Goal: Task Accomplishment & Management: Use online tool/utility

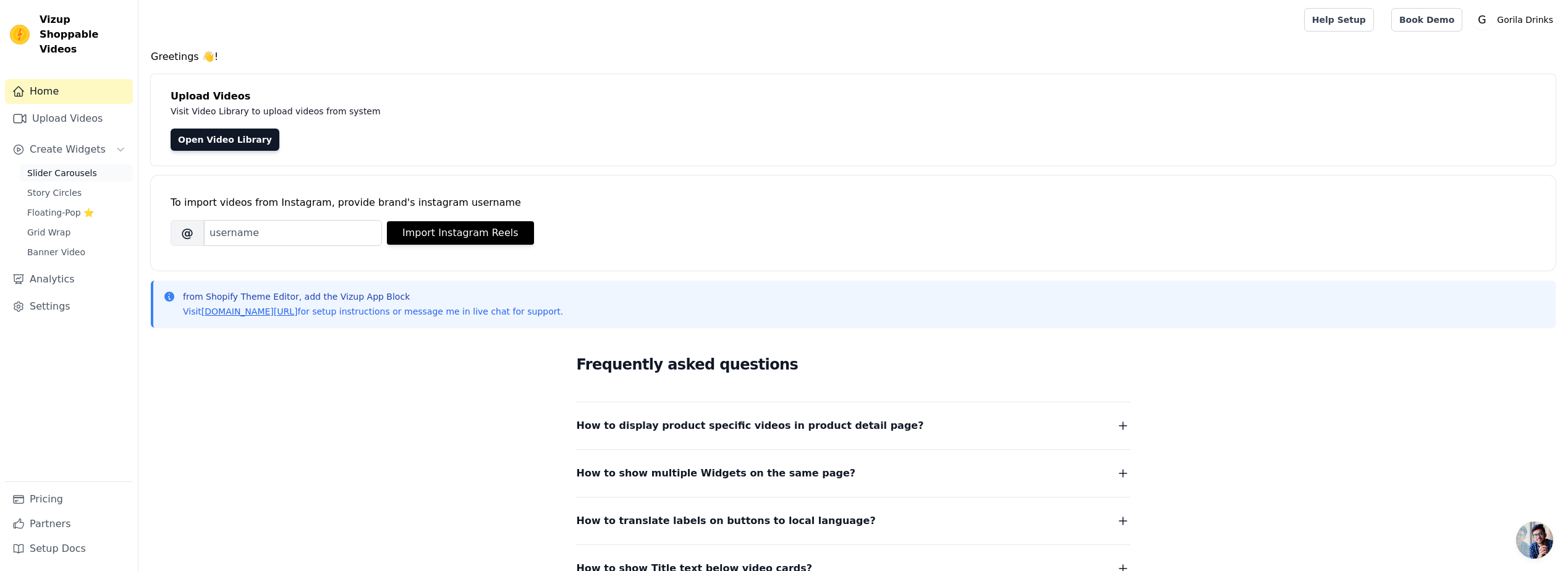
click at [74, 167] on span "Slider Carousels" at bounding box center [62, 173] width 70 height 13
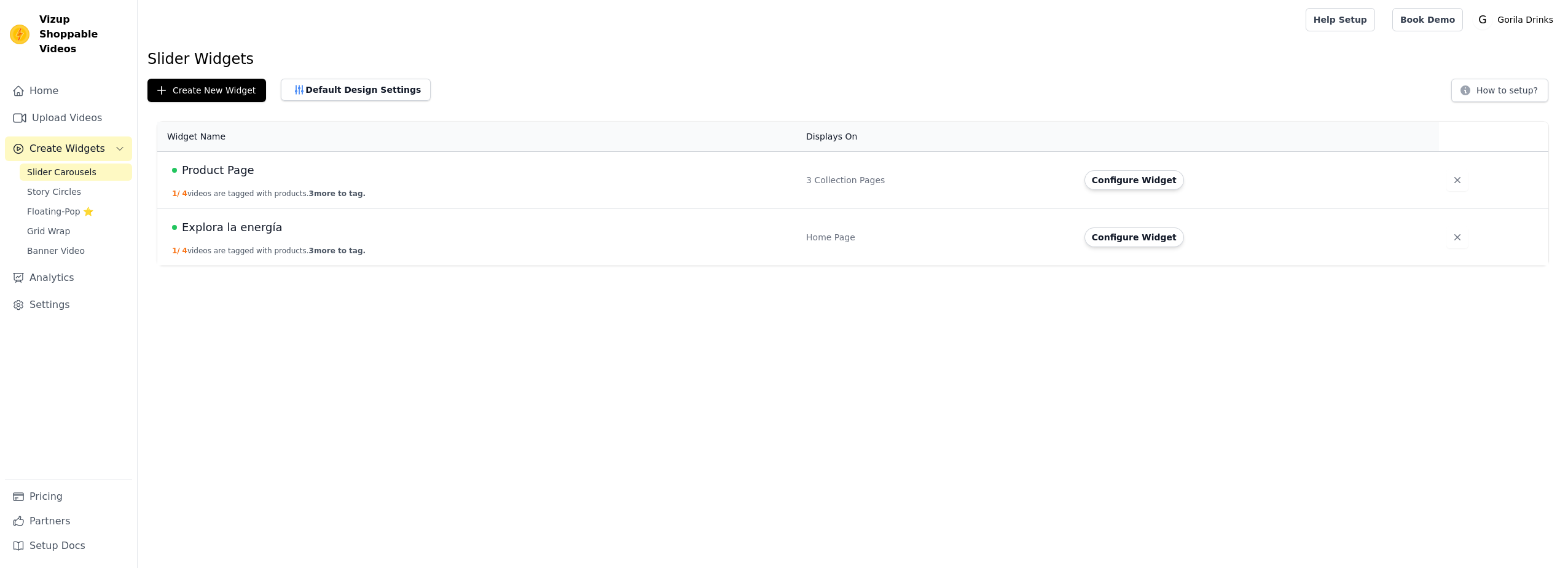
click at [230, 228] on span "Explora la energía" at bounding box center [232, 226] width 101 height 17
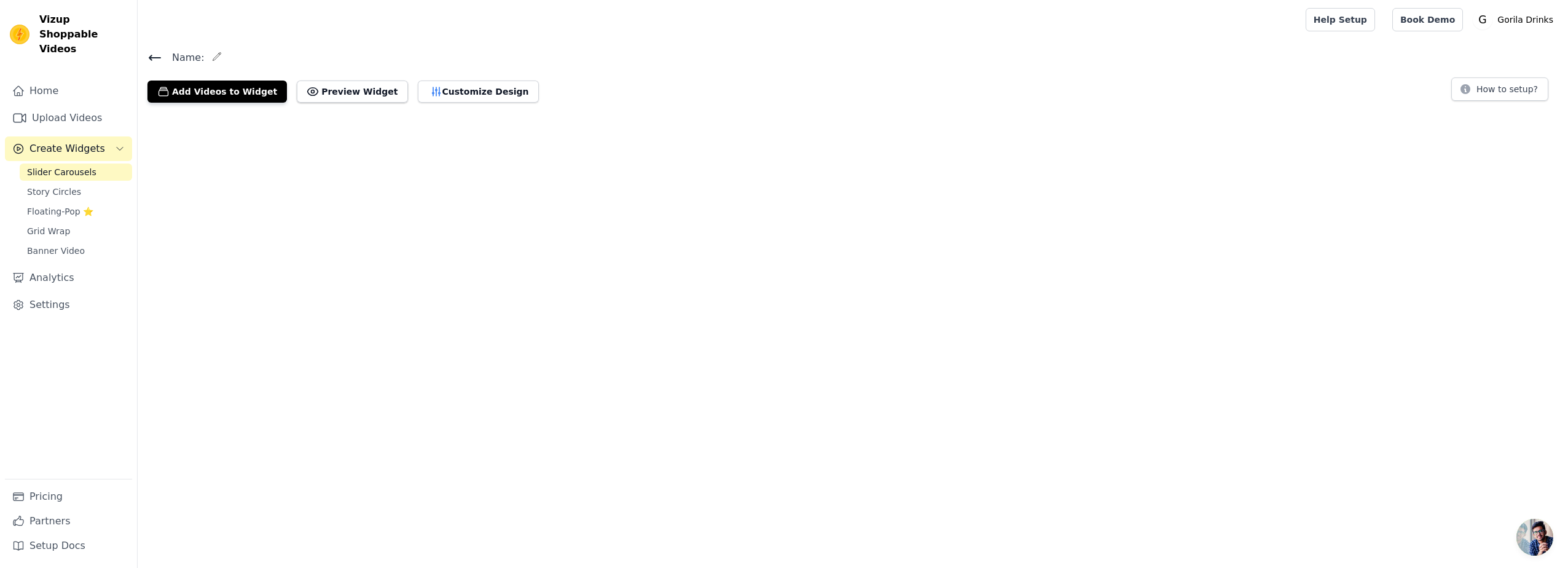
click at [230, 112] on html "Vizup Shoppable Videos Home Upload Videos Create Widgets Slider Carousels Story…" at bounding box center [784, 56] width 1568 height 112
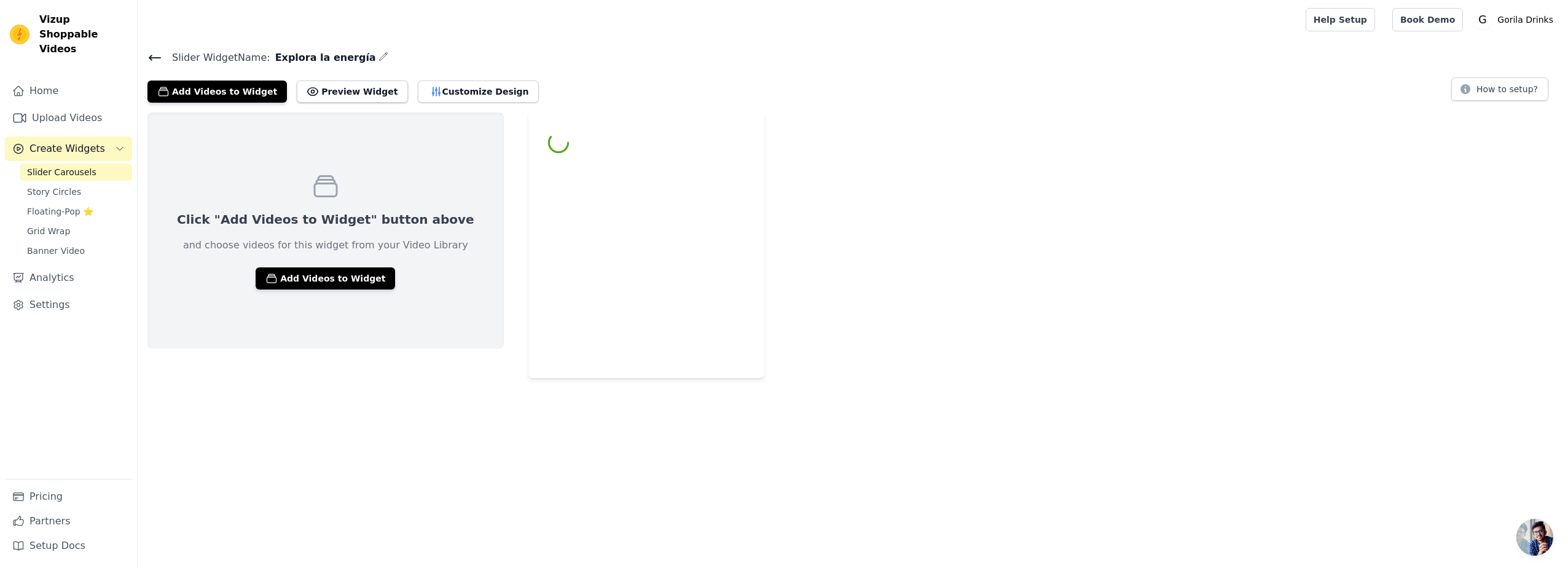
drag, startPoint x: 230, startPoint y: 228, endPoint x: 161, endPoint y: 57, distance: 184.4
click at [160, 57] on icon at bounding box center [155, 57] width 11 height 5
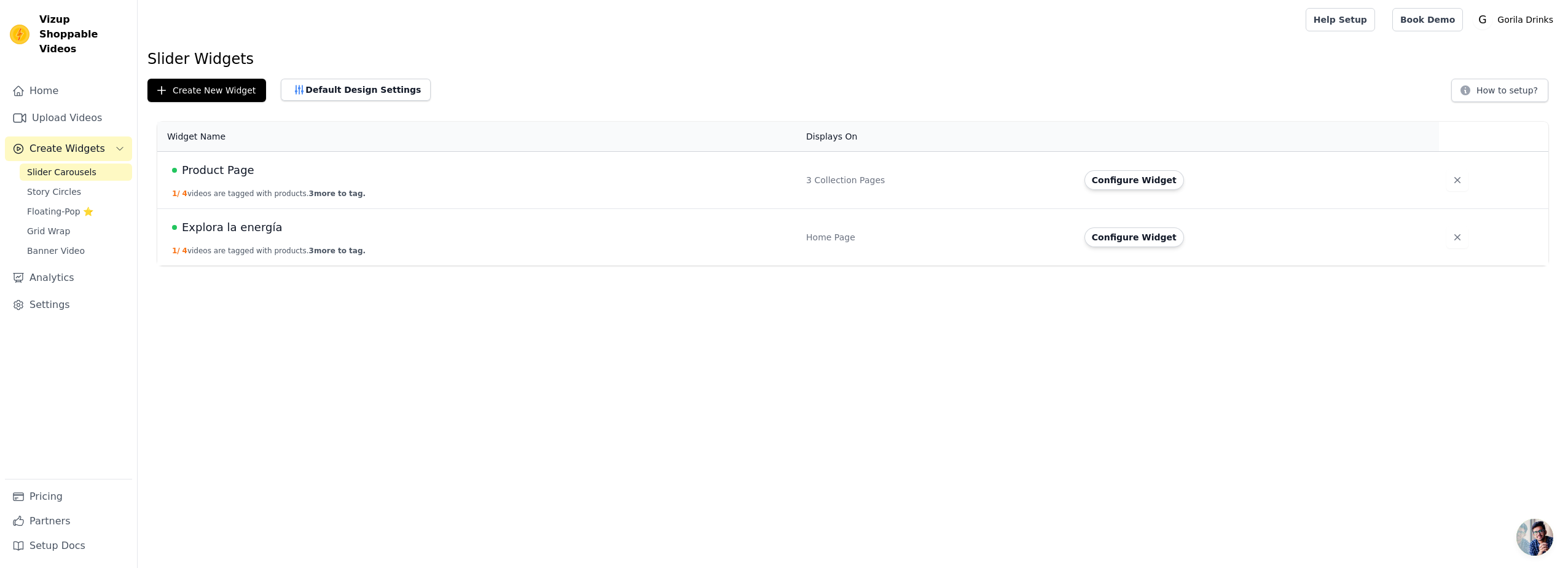
click at [218, 163] on span "Product Page" at bounding box center [218, 169] width 72 height 17
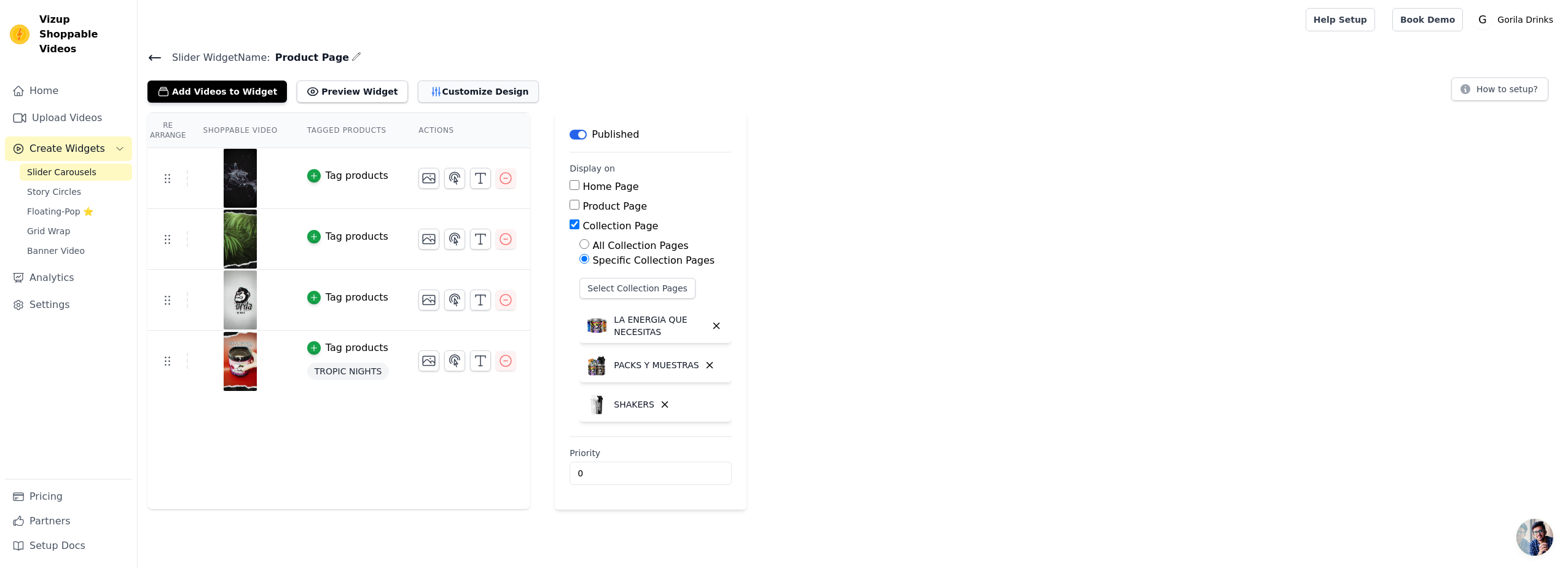
click at [448, 92] on button "Customize Design" at bounding box center [478, 91] width 121 height 22
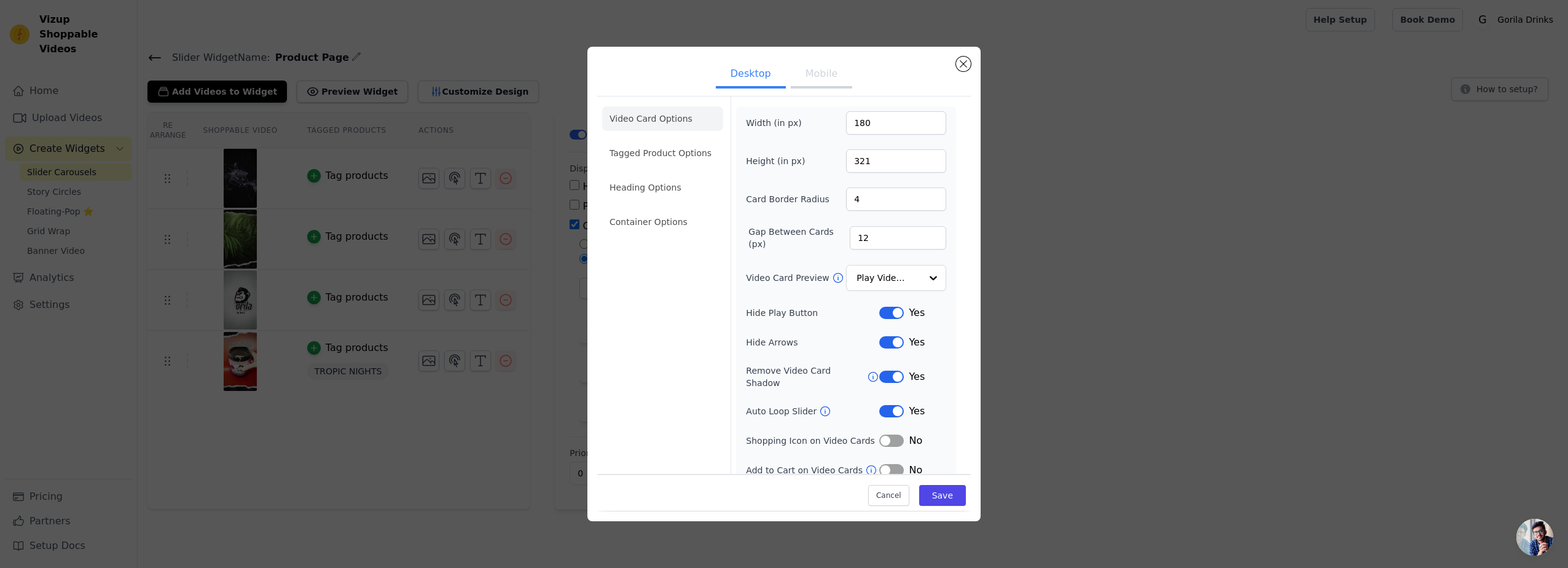
click at [830, 72] on button "Mobile" at bounding box center [822, 75] width 62 height 27
click at [748, 80] on button "Desktop" at bounding box center [750, 75] width 70 height 27
click at [812, 79] on button "Mobile" at bounding box center [822, 75] width 62 height 27
click at [875, 244] on input "12" at bounding box center [898, 238] width 96 height 24
drag, startPoint x: 864, startPoint y: 234, endPoint x: 829, endPoint y: 230, distance: 35.2
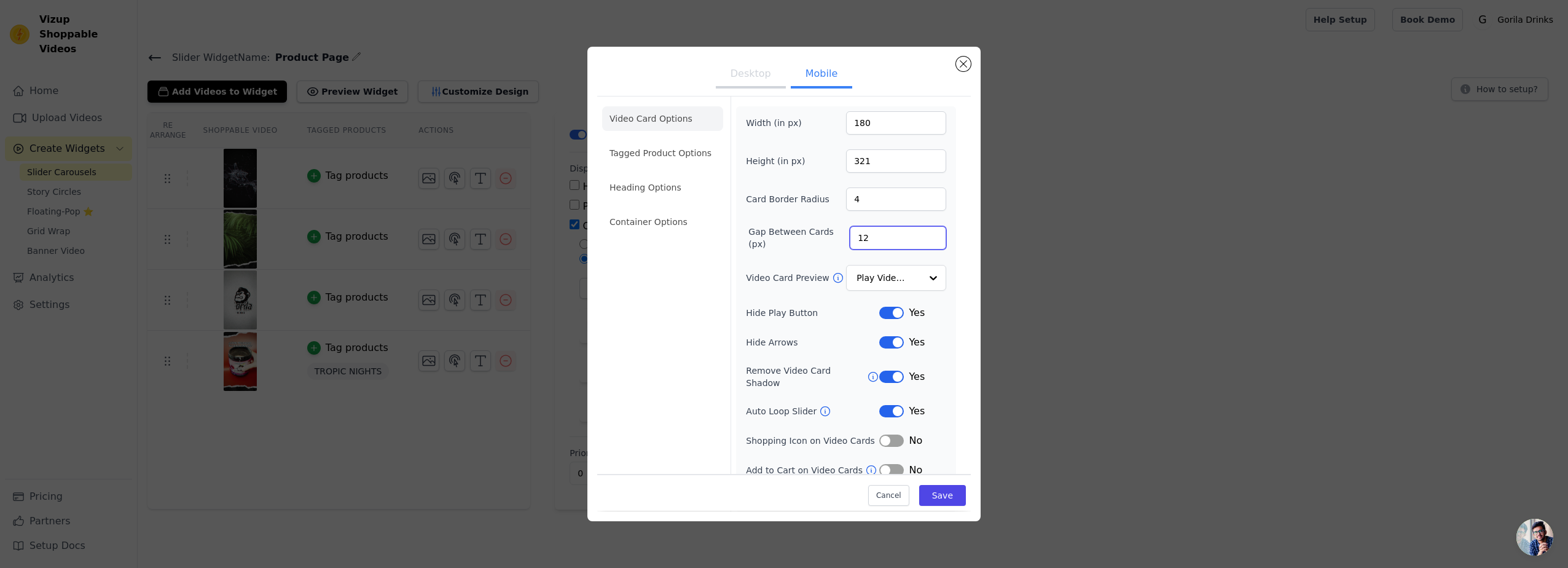
click at [830, 231] on div "Gap Between Cards (px) 12" at bounding box center [845, 237] width 200 height 24
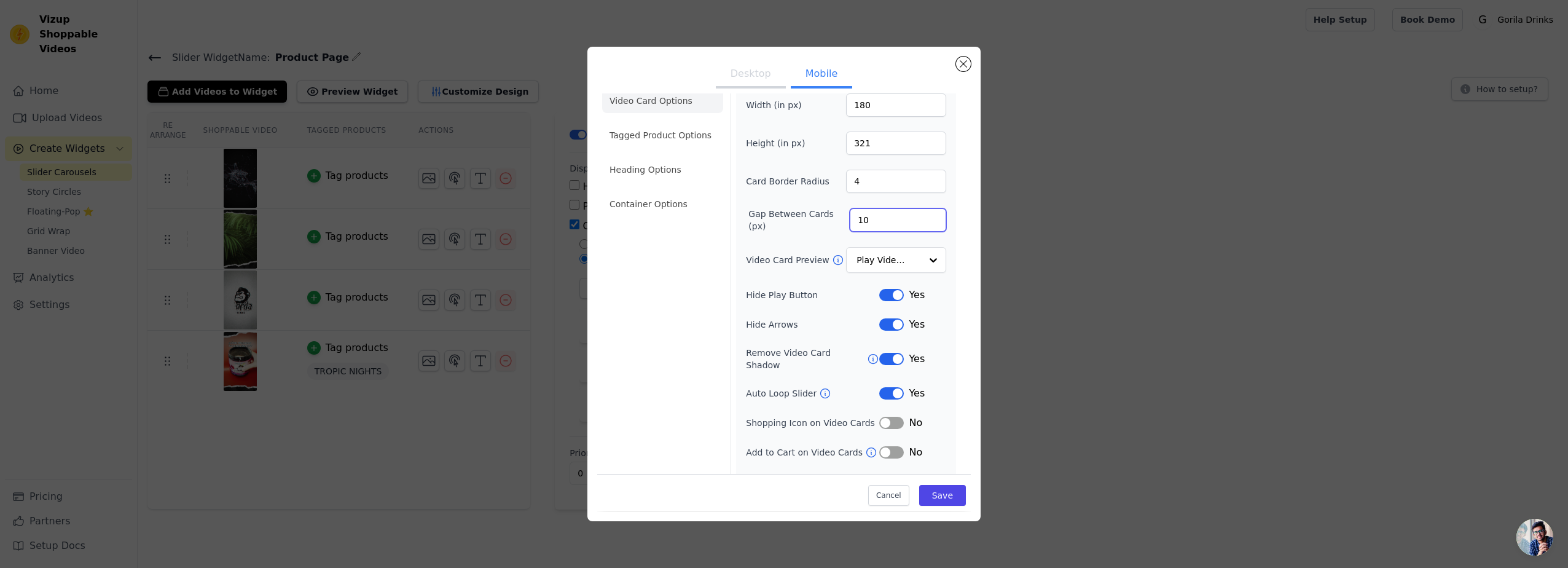
scroll to position [32, 0]
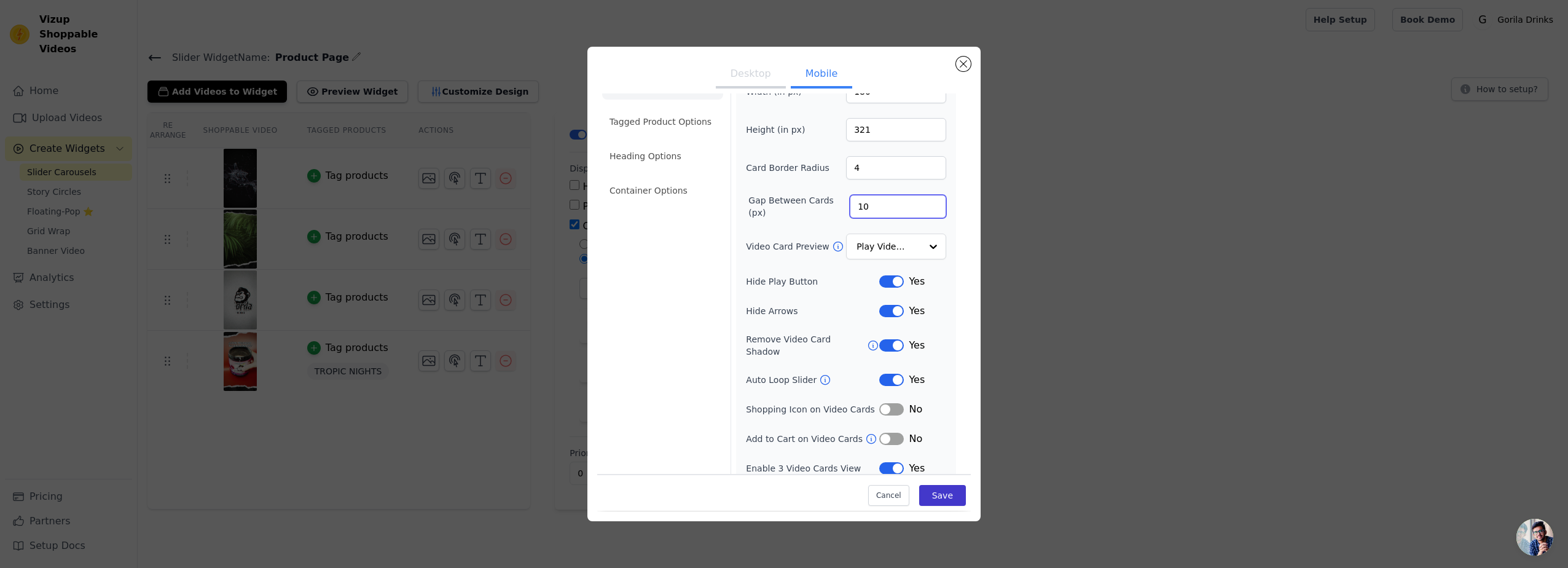
type input "10"
click at [946, 493] on button "Save" at bounding box center [943, 496] width 47 height 21
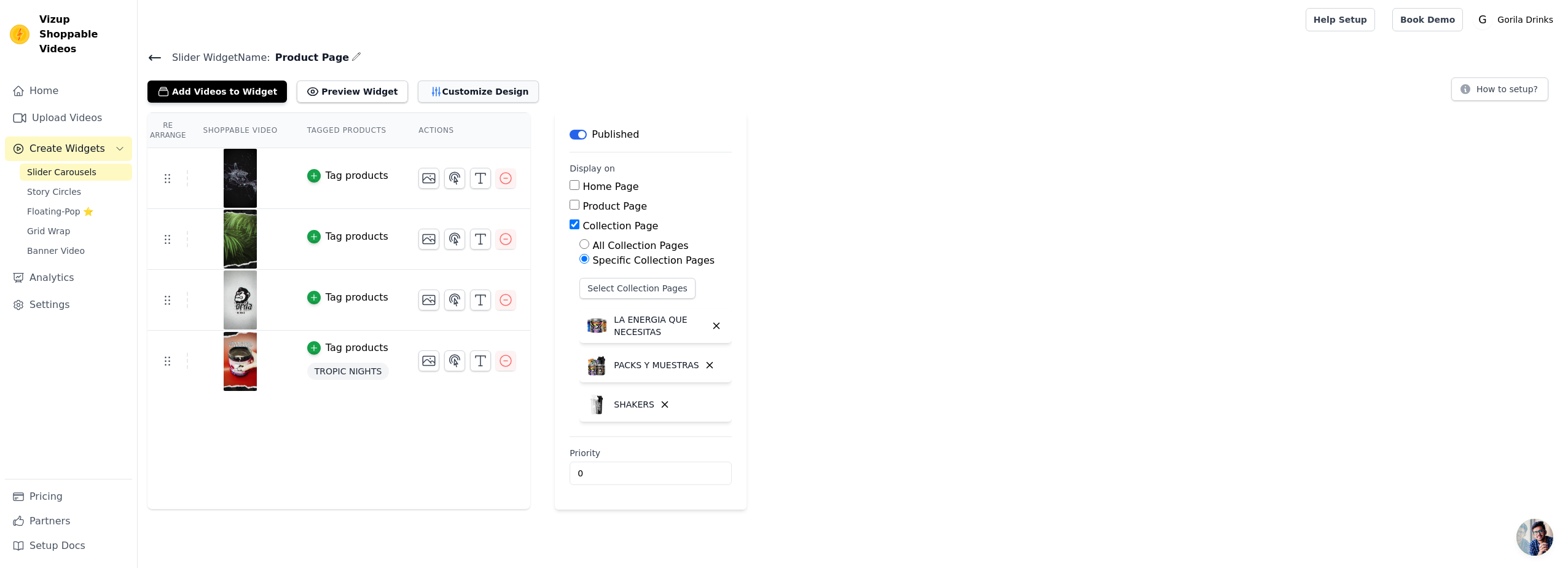
click at [437, 96] on button "Customize Design" at bounding box center [478, 91] width 121 height 22
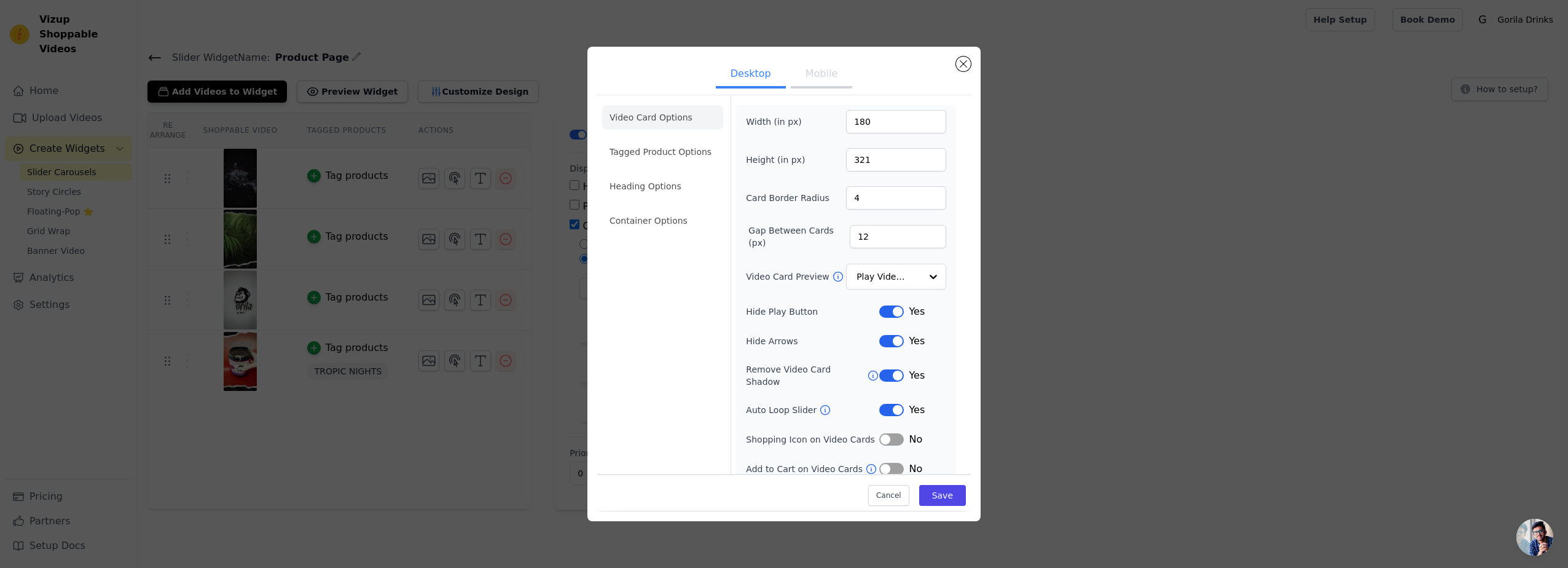
scroll to position [2, 0]
click at [928, 276] on div at bounding box center [932, 276] width 24 height 24
click at [928, 275] on div at bounding box center [932, 276] width 24 height 24
click at [938, 248] on div "Width (in px) 180 Height (in px) 321 Card Border Radius 4 Gap Between Cards (px…" at bounding box center [846, 291] width 220 height 376
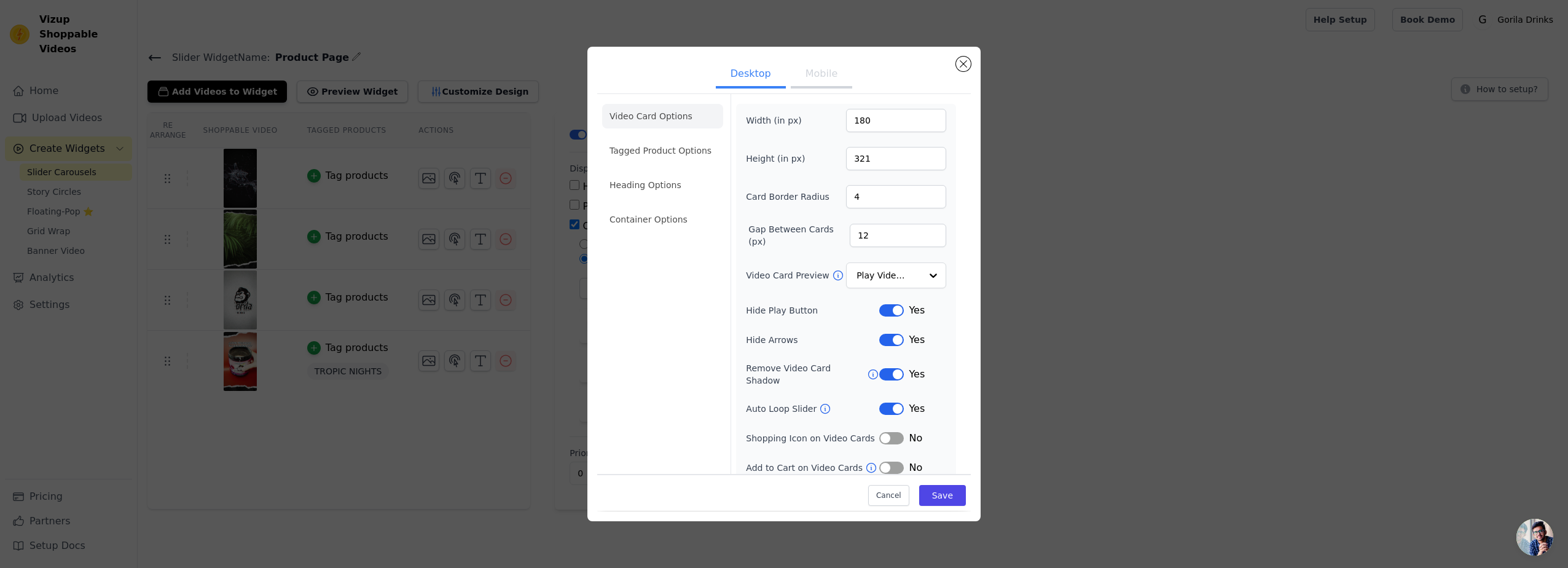
click at [825, 79] on button "Mobile" at bounding box center [822, 75] width 62 height 27
click at [879, 228] on input "10" at bounding box center [898, 236] width 96 height 24
click at [756, 71] on button "Desktop" at bounding box center [750, 75] width 70 height 27
click at [813, 75] on button "Mobile" at bounding box center [822, 75] width 62 height 27
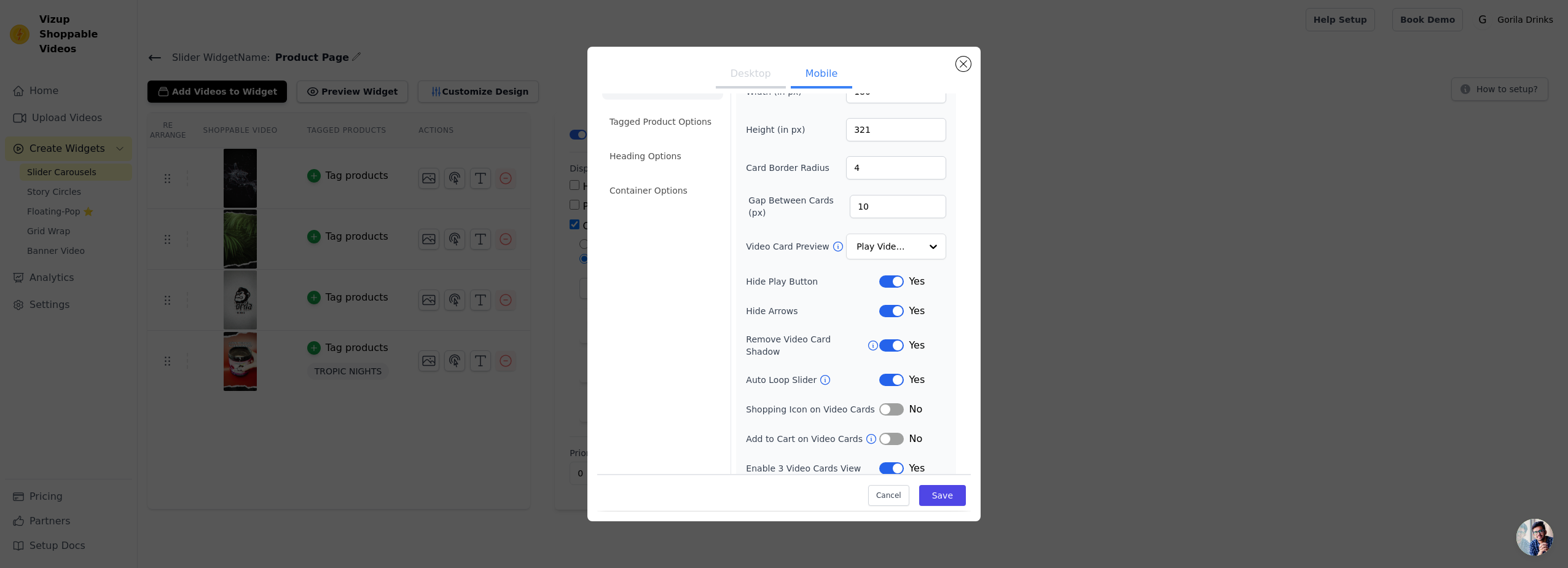
scroll to position [0, 0]
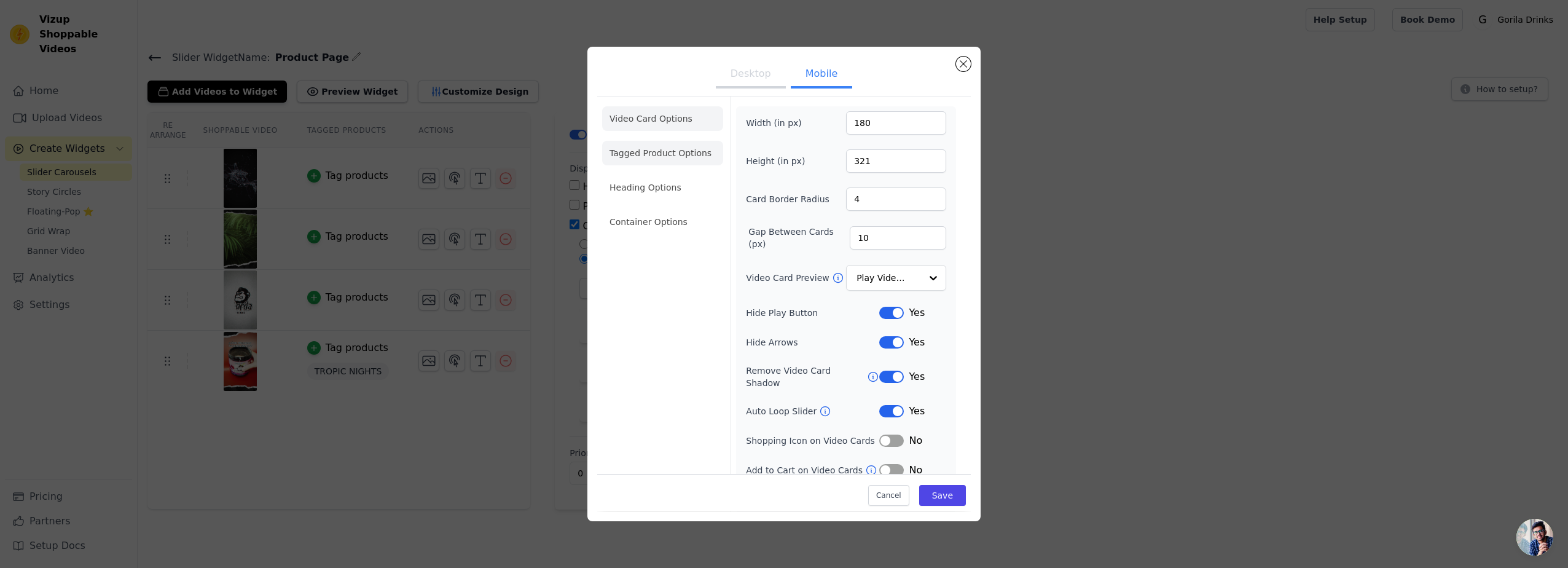
click at [669, 150] on li "Tagged Product Options" at bounding box center [663, 152] width 121 height 24
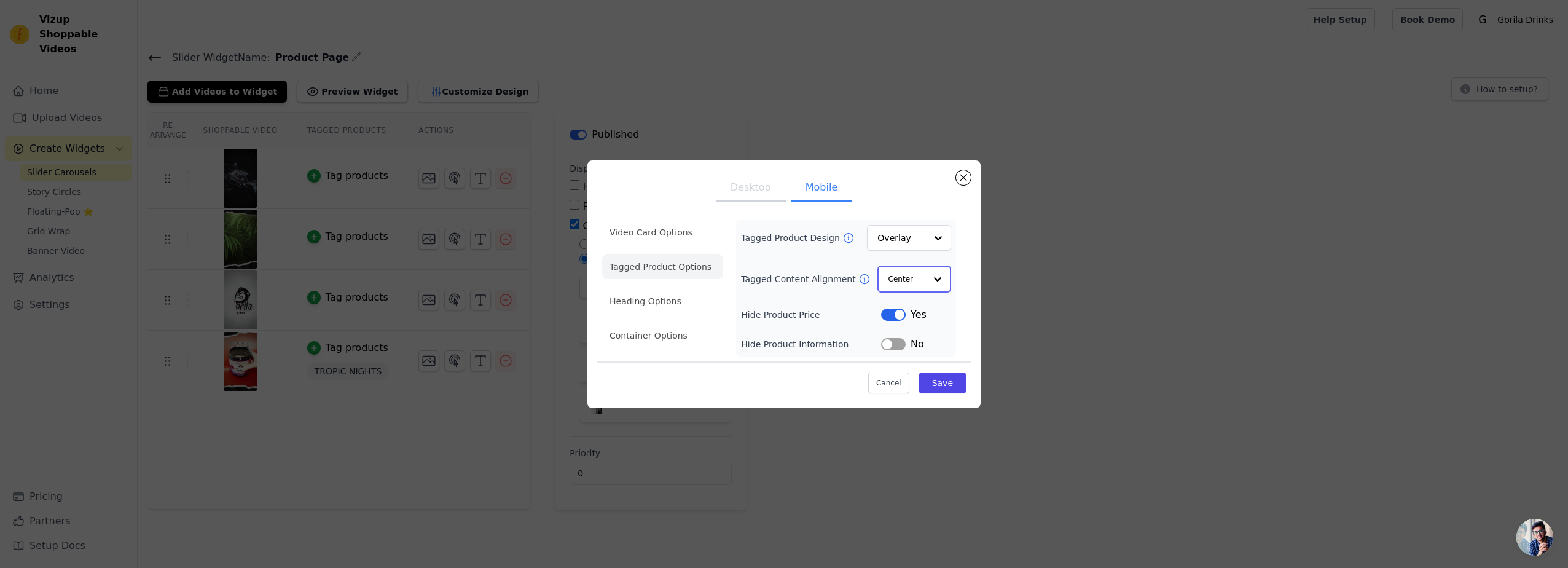
click at [931, 287] on div at bounding box center [937, 278] width 24 height 24
click at [936, 270] on div at bounding box center [937, 278] width 24 height 24
click at [859, 283] on icon at bounding box center [865, 279] width 13 height 13
click at [661, 289] on li "Heading Options" at bounding box center [663, 301] width 121 height 24
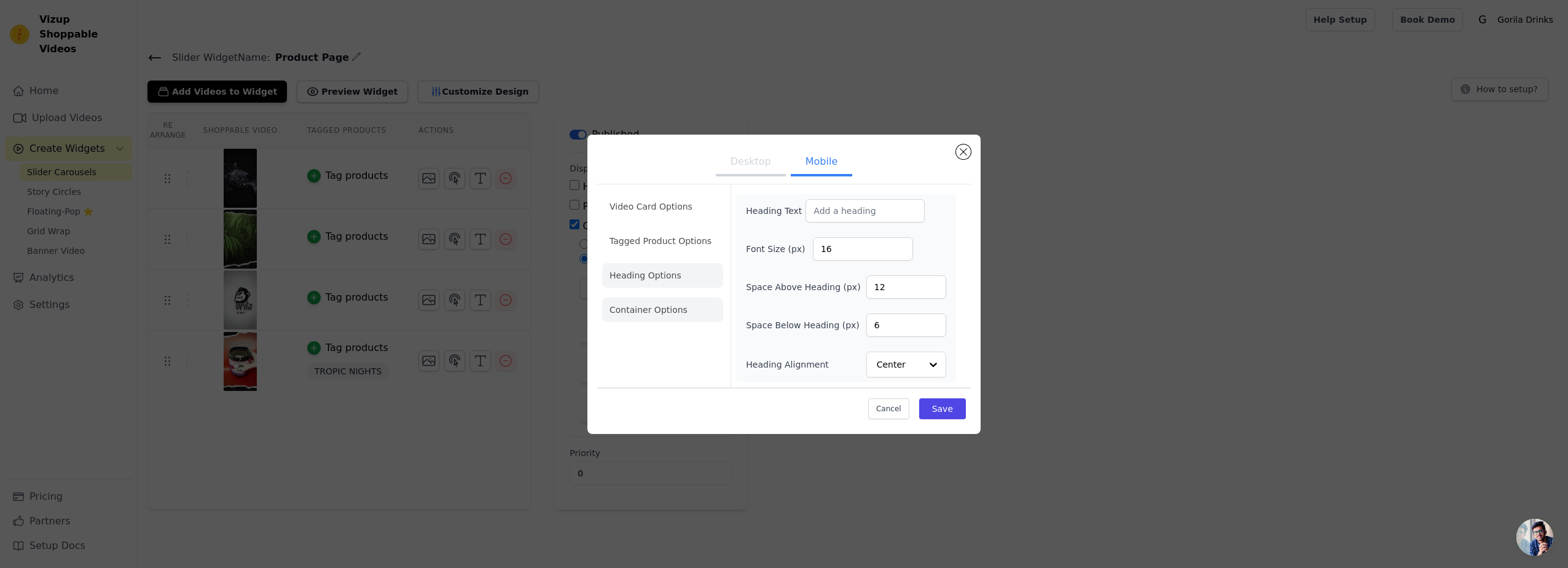
click at [658, 305] on li "Container Options" at bounding box center [663, 309] width 121 height 24
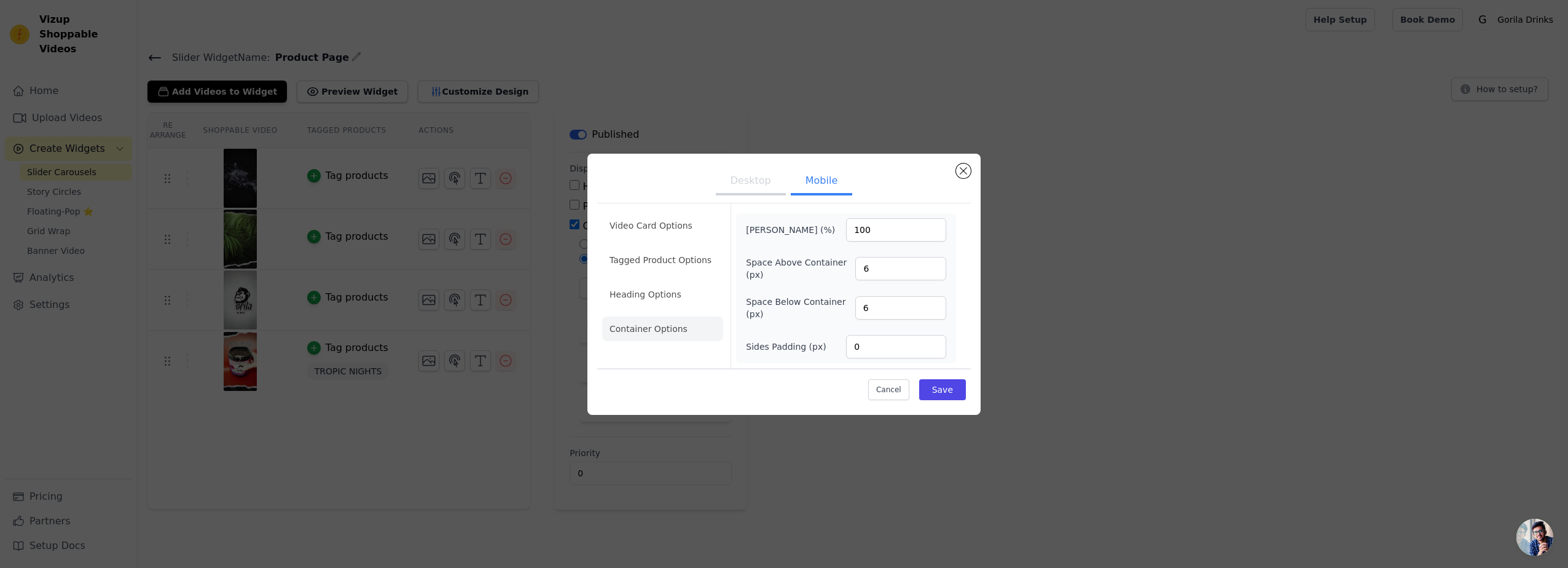
click at [757, 181] on button "Desktop" at bounding box center [750, 182] width 70 height 27
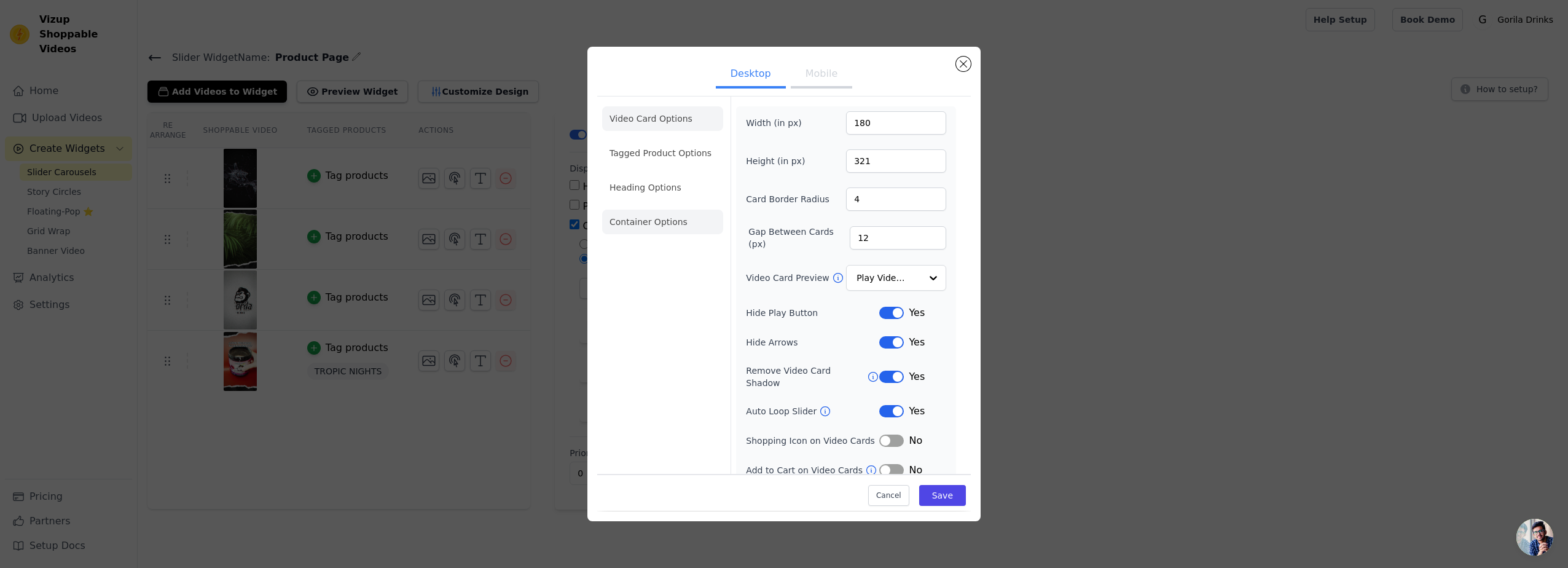
click at [666, 219] on li "Container Options" at bounding box center [663, 221] width 121 height 24
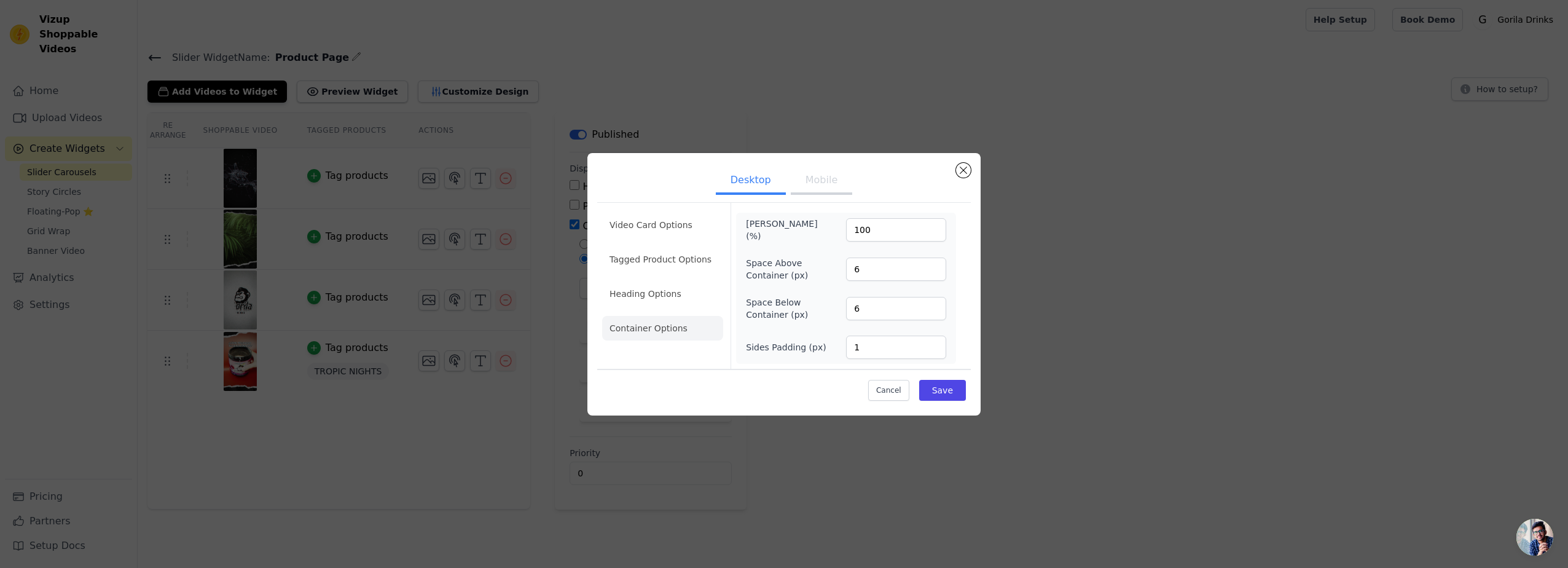
click at [810, 180] on button "Mobile" at bounding box center [822, 181] width 62 height 27
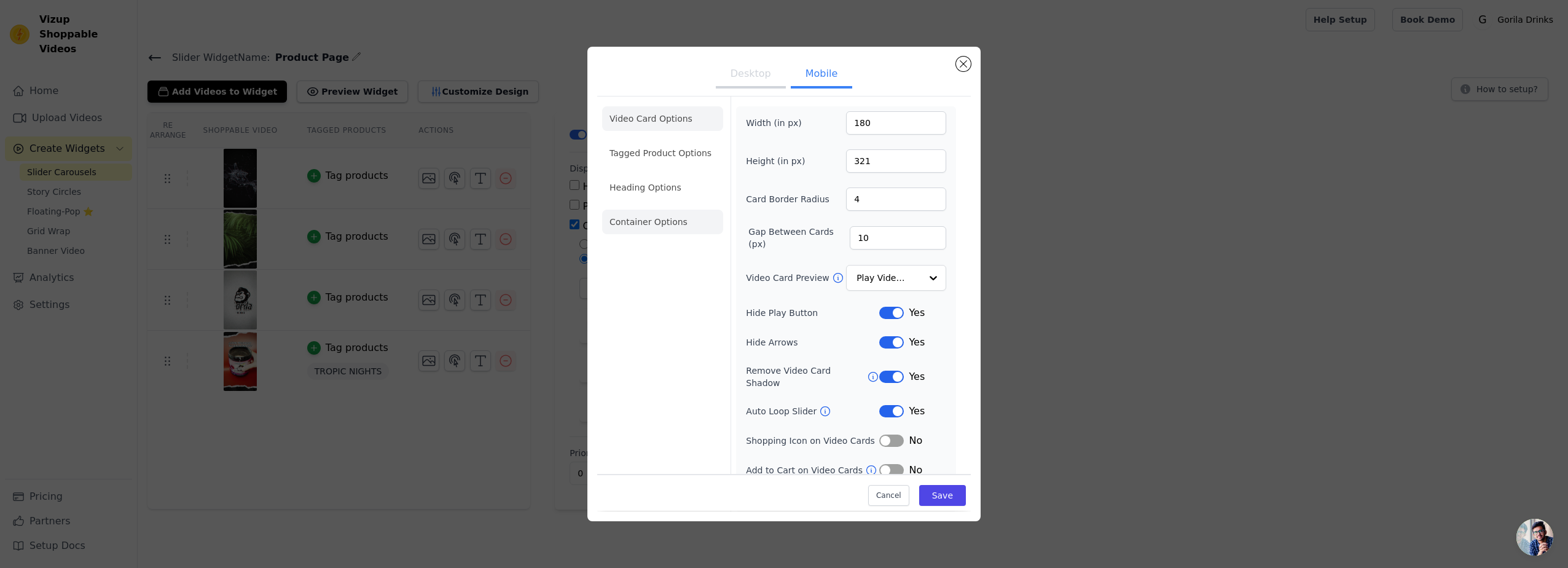
click at [661, 218] on li "Container Options" at bounding box center [663, 221] width 121 height 24
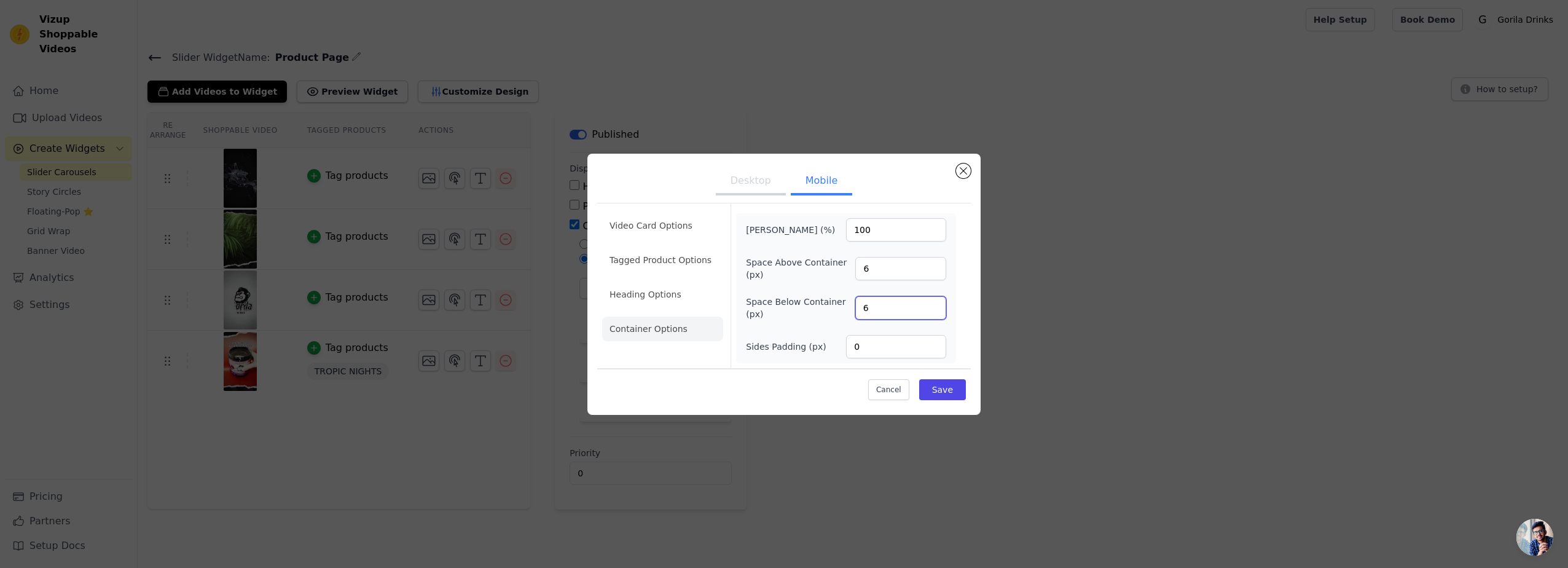
drag, startPoint x: 868, startPoint y: 306, endPoint x: 837, endPoint y: 305, distance: 31.0
click at [837, 305] on div "Space Below Container (px) 6" at bounding box center [845, 307] width 200 height 24
type input "0"
drag, startPoint x: 870, startPoint y: 274, endPoint x: 825, endPoint y: 274, distance: 45.0
click at [825, 274] on div "Space Above Container (px) 6" at bounding box center [845, 268] width 200 height 24
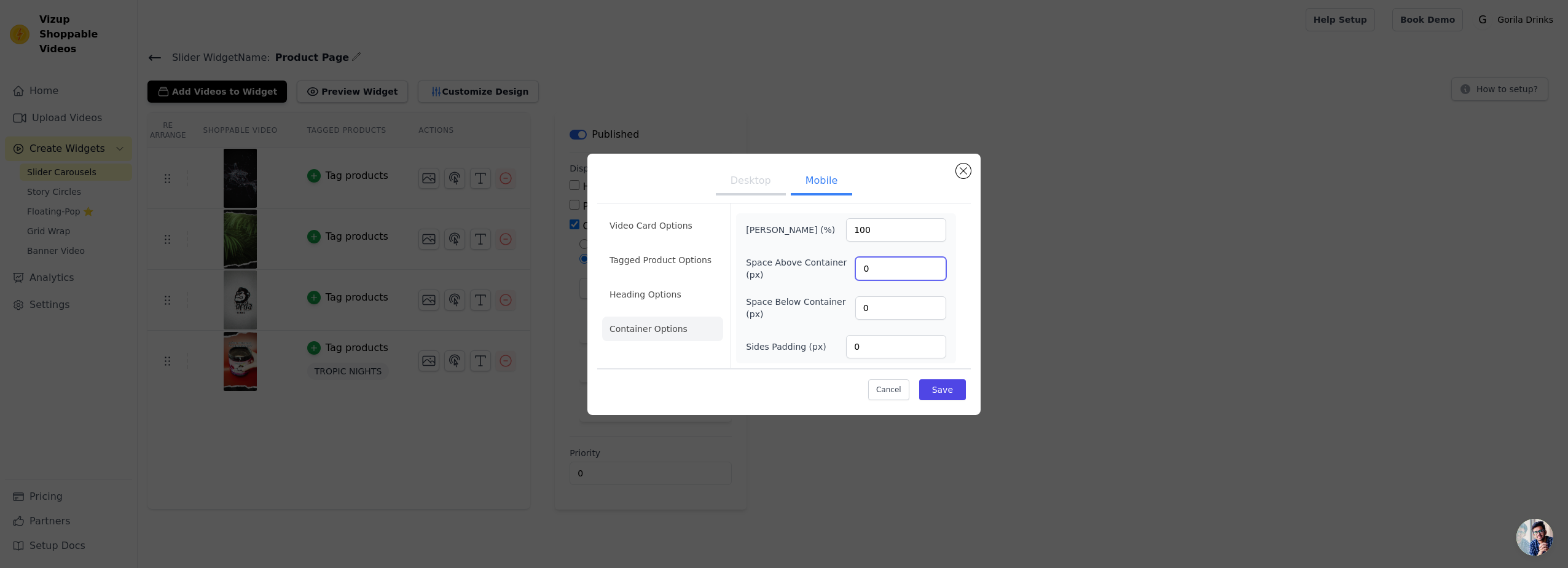
type input "0"
click at [865, 287] on div "Max Width (%) 100 Space Above Container (px) 0 Space Below Container (px) 0 Sid…" at bounding box center [845, 288] width 200 height 140
click at [938, 384] on button "Save" at bounding box center [943, 389] width 47 height 21
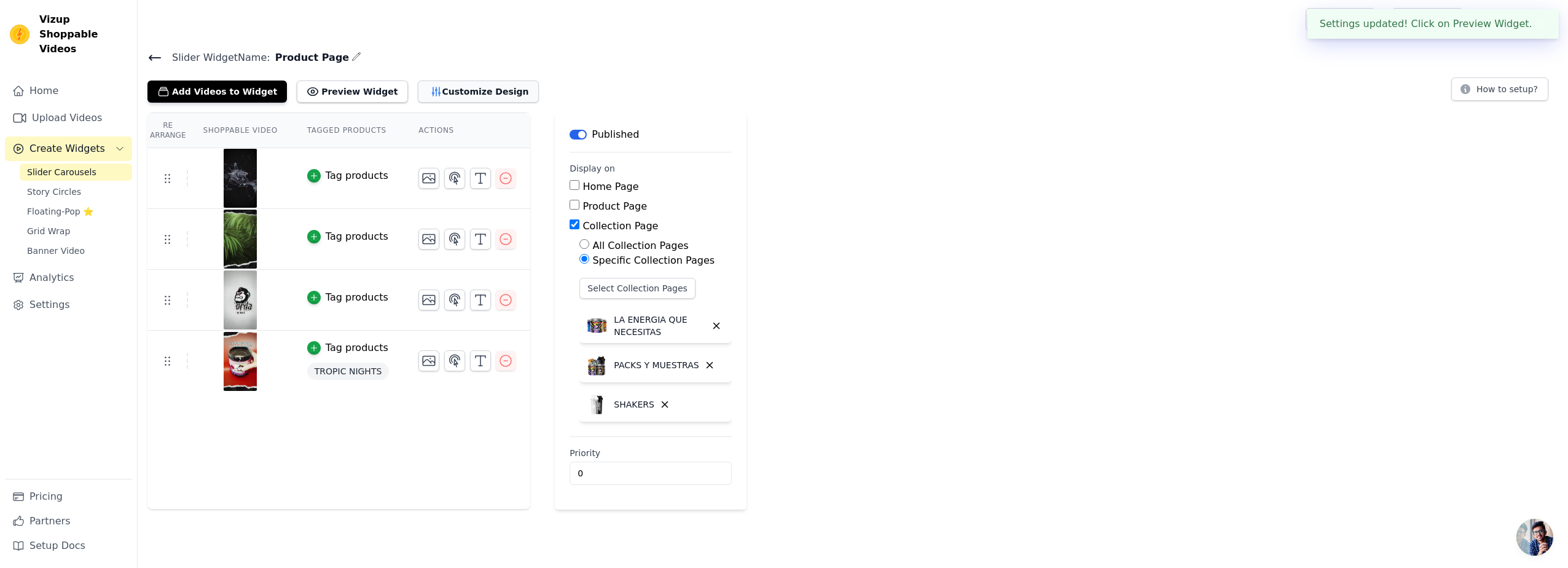
click at [445, 92] on button "Customize Design" at bounding box center [478, 91] width 121 height 22
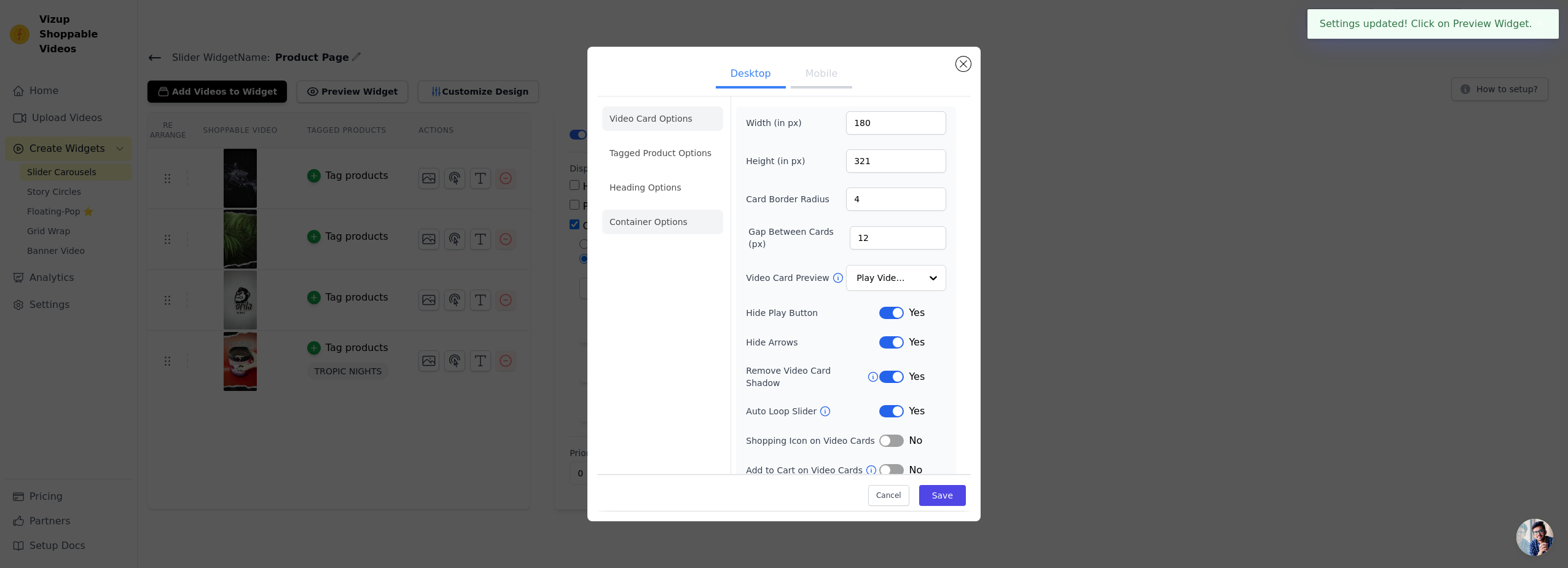
click at [650, 225] on li "Container Options" at bounding box center [663, 221] width 121 height 24
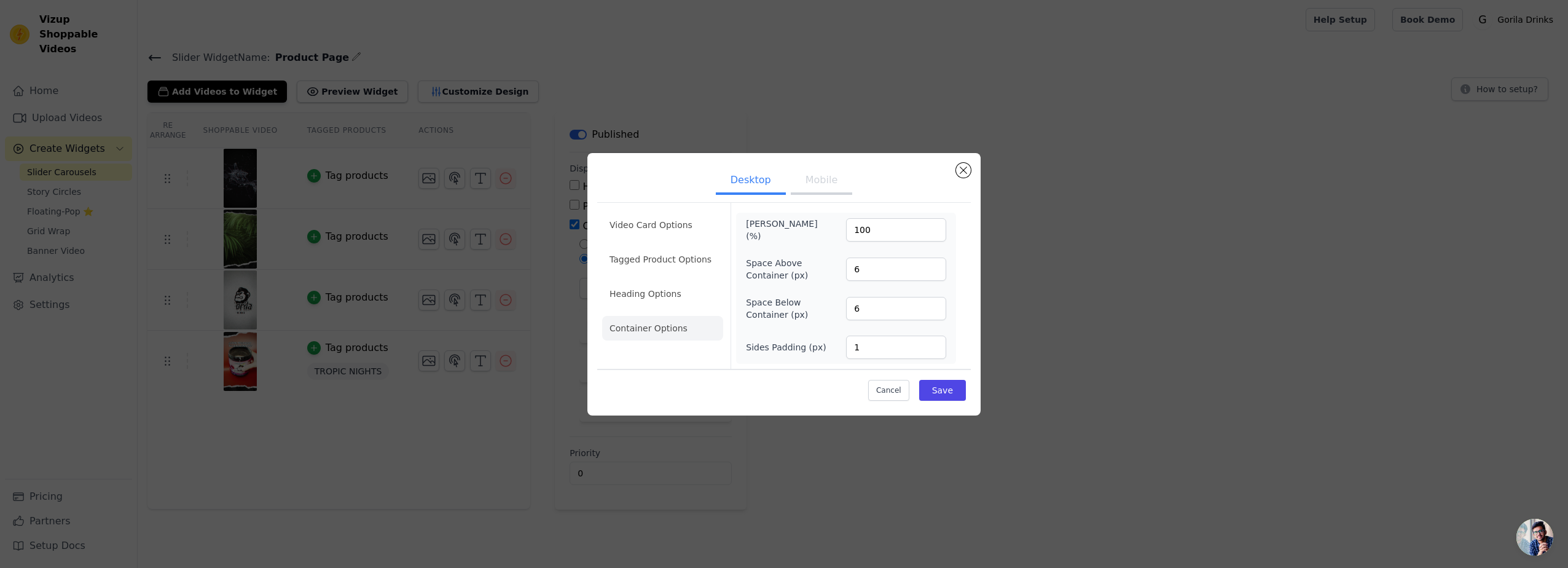
click at [803, 178] on button "Mobile" at bounding box center [822, 181] width 62 height 27
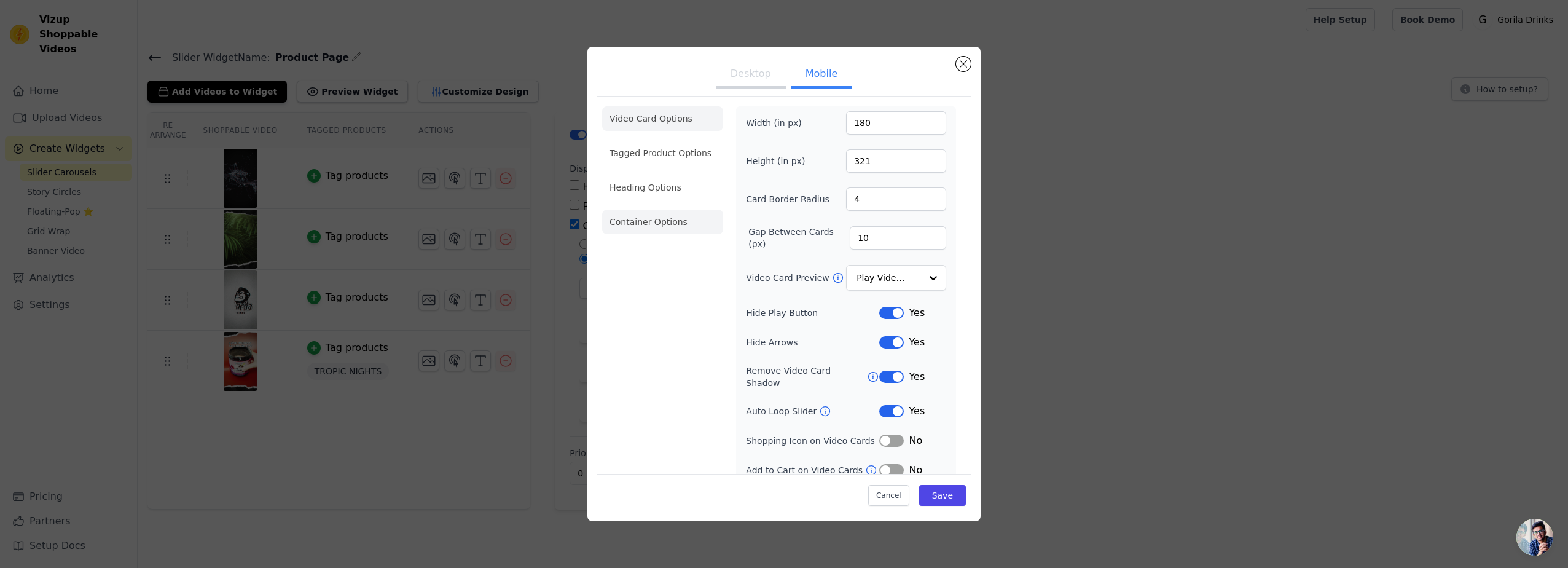
click at [653, 226] on li "Container Options" at bounding box center [663, 221] width 121 height 24
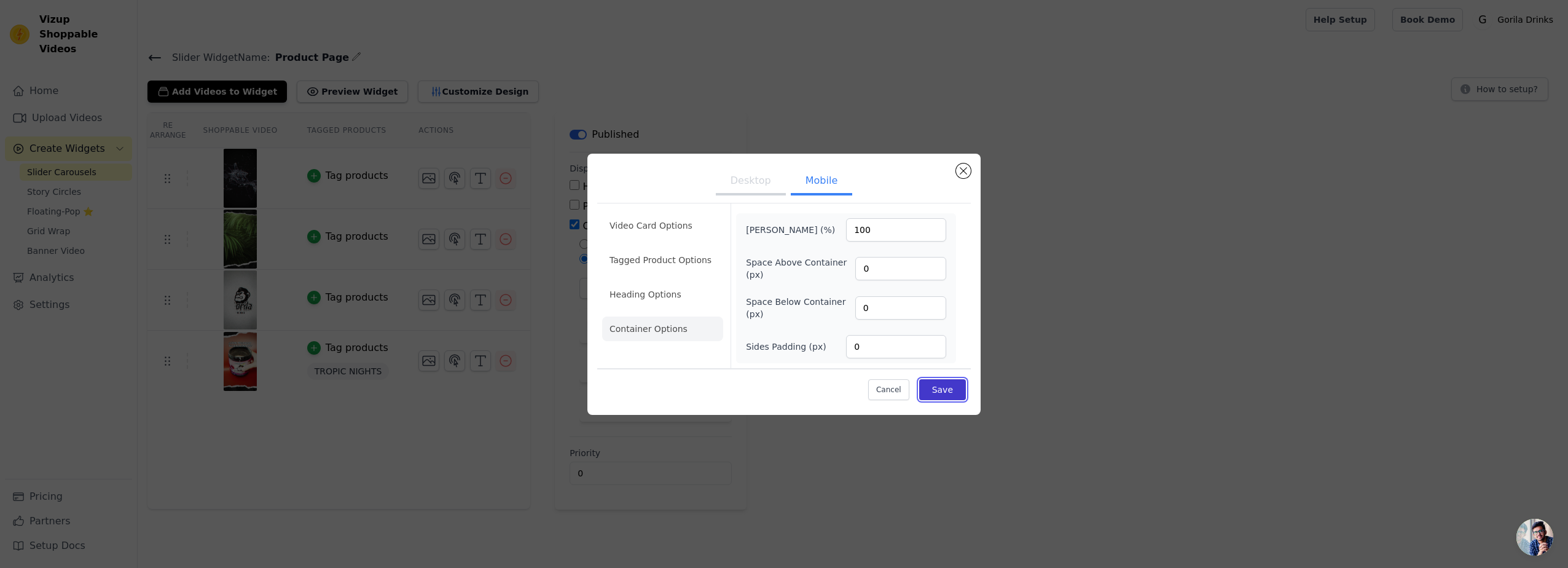
click at [941, 392] on button "Save" at bounding box center [943, 389] width 47 height 21
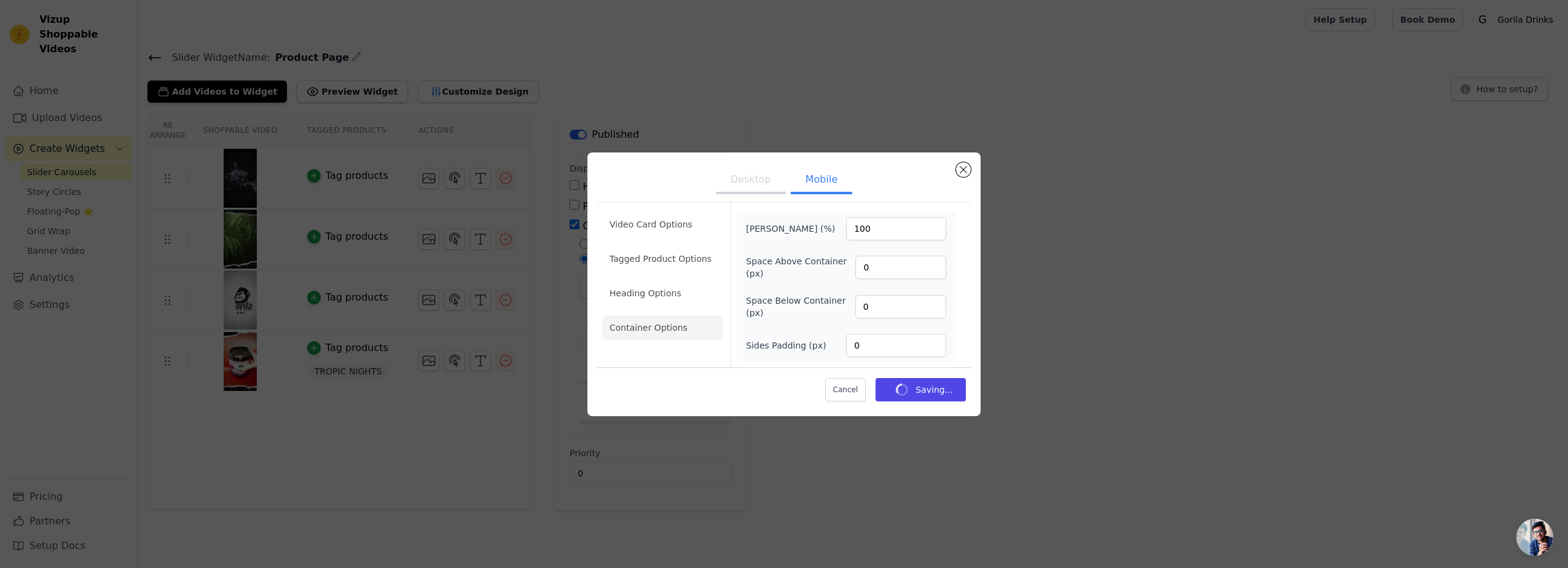
click at [1087, 409] on div "Desktop Mobile Video Card Options Tagged Product Options Heading Options Contai…" at bounding box center [784, 284] width 1528 height 303
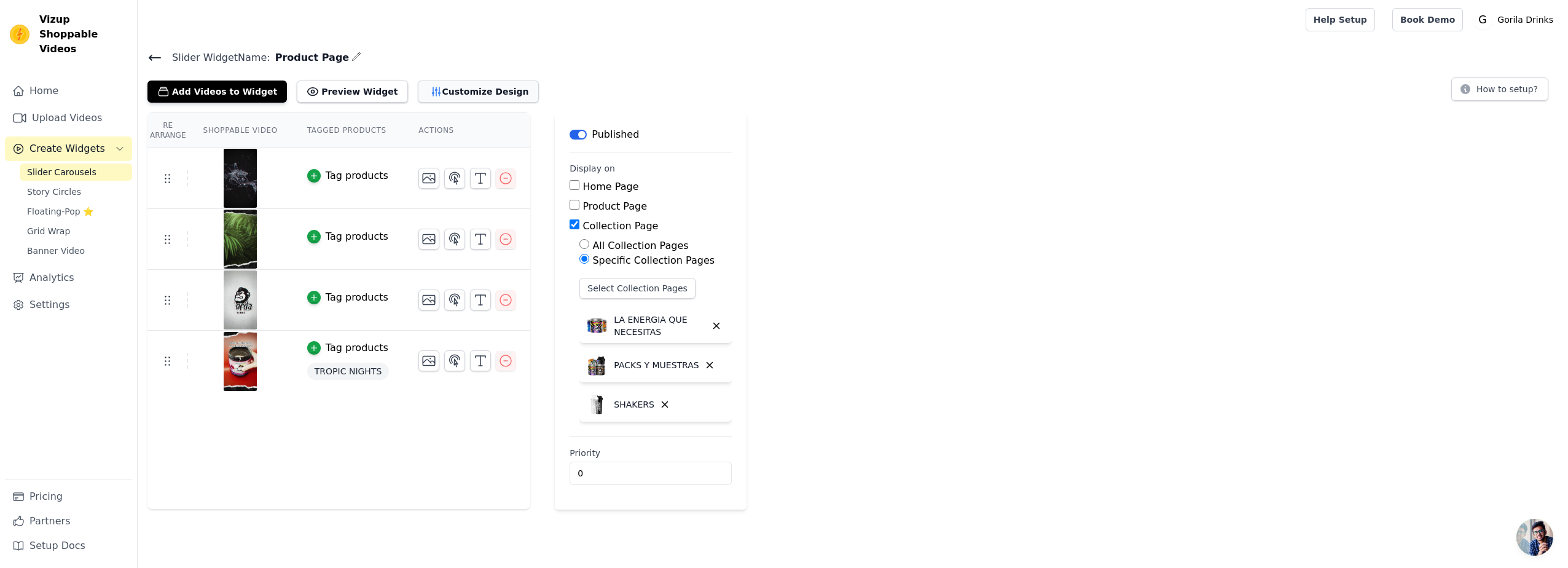
click at [464, 91] on button "Customize Design" at bounding box center [478, 91] width 121 height 22
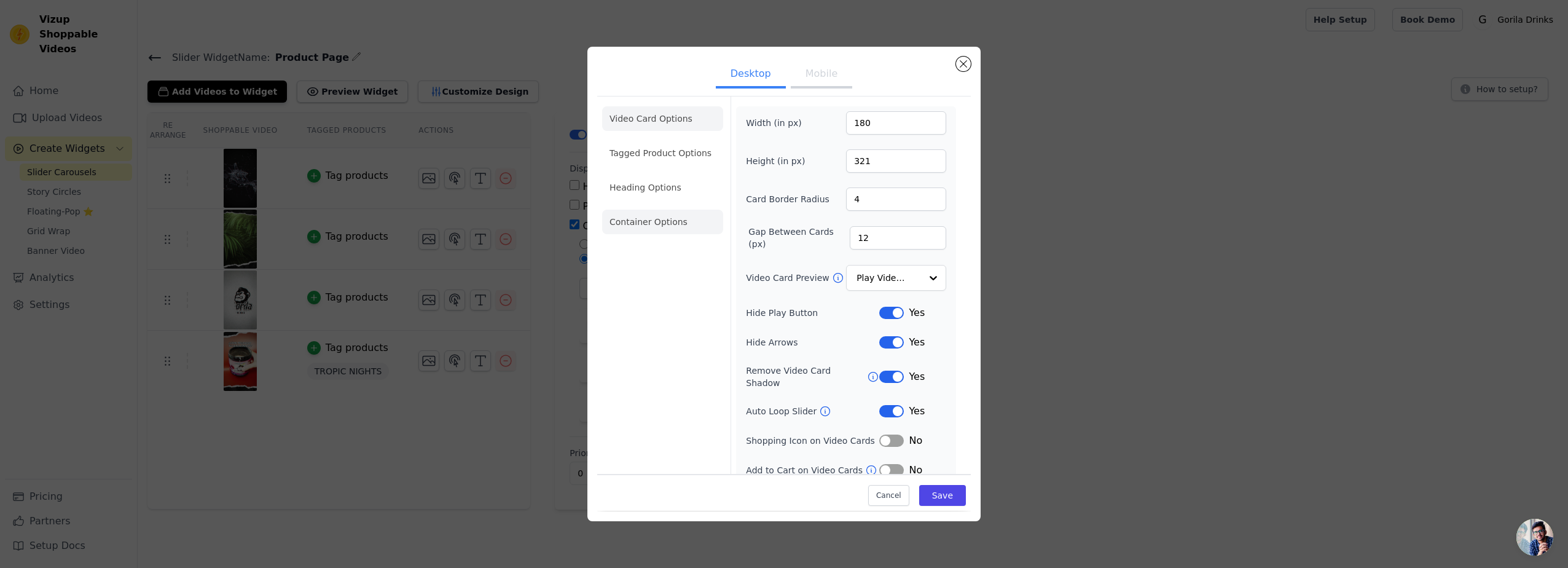
click at [669, 223] on li "Container Options" at bounding box center [663, 221] width 121 height 24
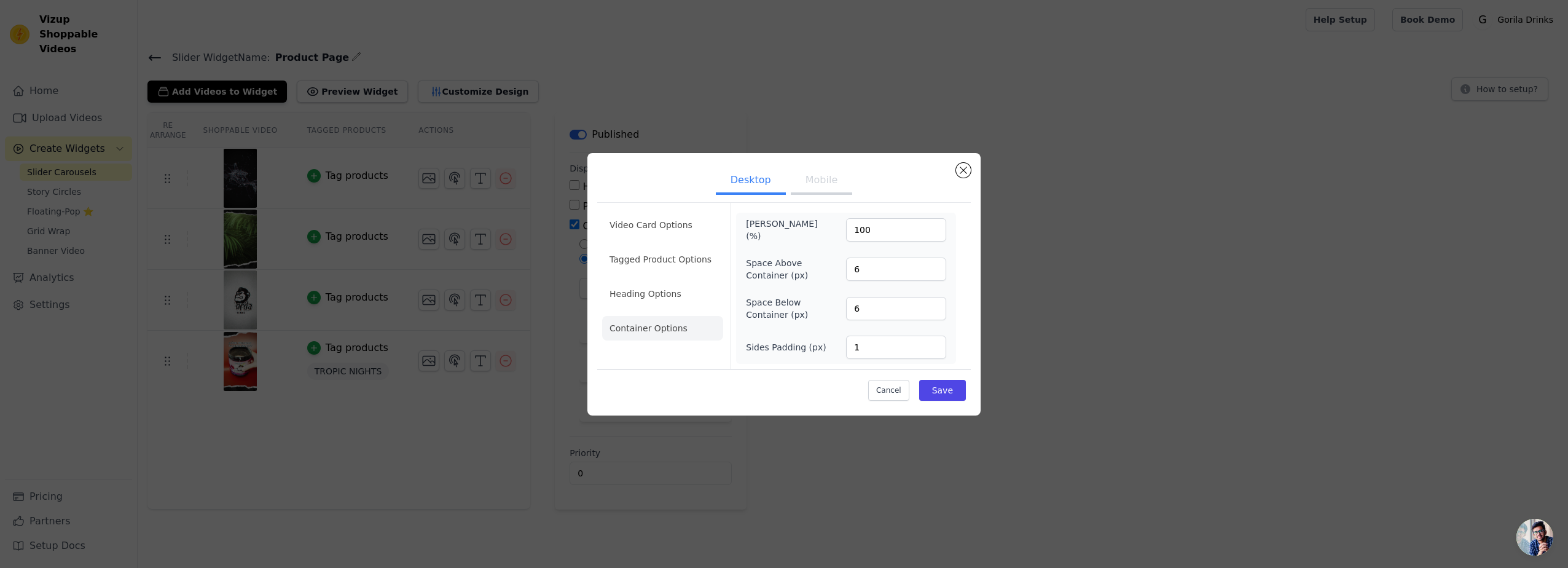
click at [820, 177] on button "Mobile" at bounding box center [822, 181] width 62 height 27
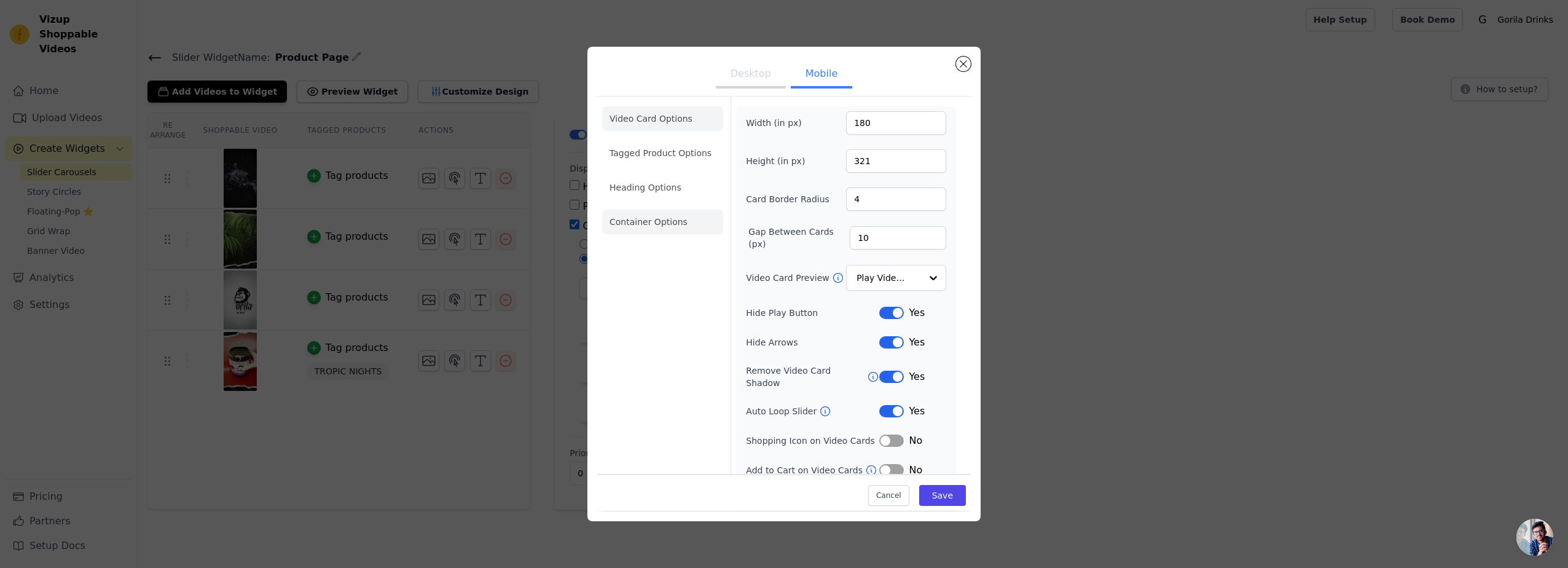
click at [640, 221] on li "Container Options" at bounding box center [663, 221] width 121 height 24
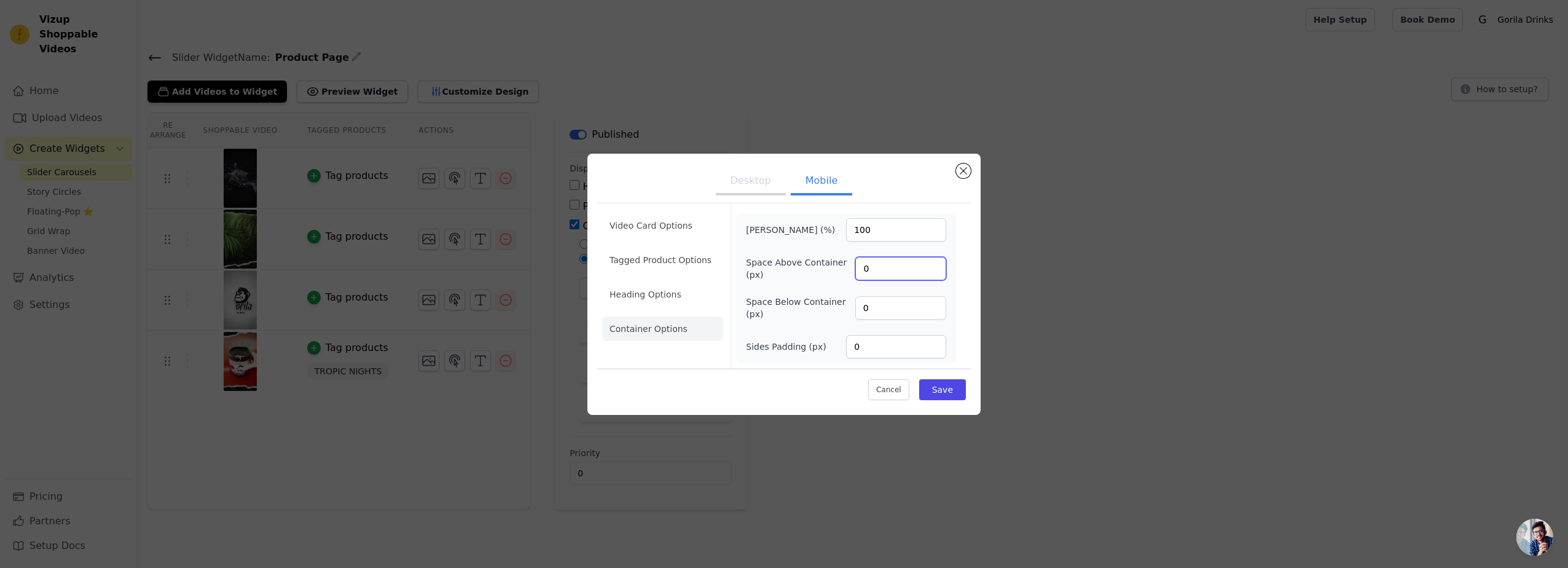
drag, startPoint x: 874, startPoint y: 270, endPoint x: 837, endPoint y: 274, distance: 37.2
click at [837, 274] on div "Space Above Container (px) 0" at bounding box center [845, 268] width 200 height 24
type input "1"
drag, startPoint x: 877, startPoint y: 301, endPoint x: 852, endPoint y: 306, distance: 25.5
click at [855, 306] on input "0" at bounding box center [900, 308] width 91 height 24
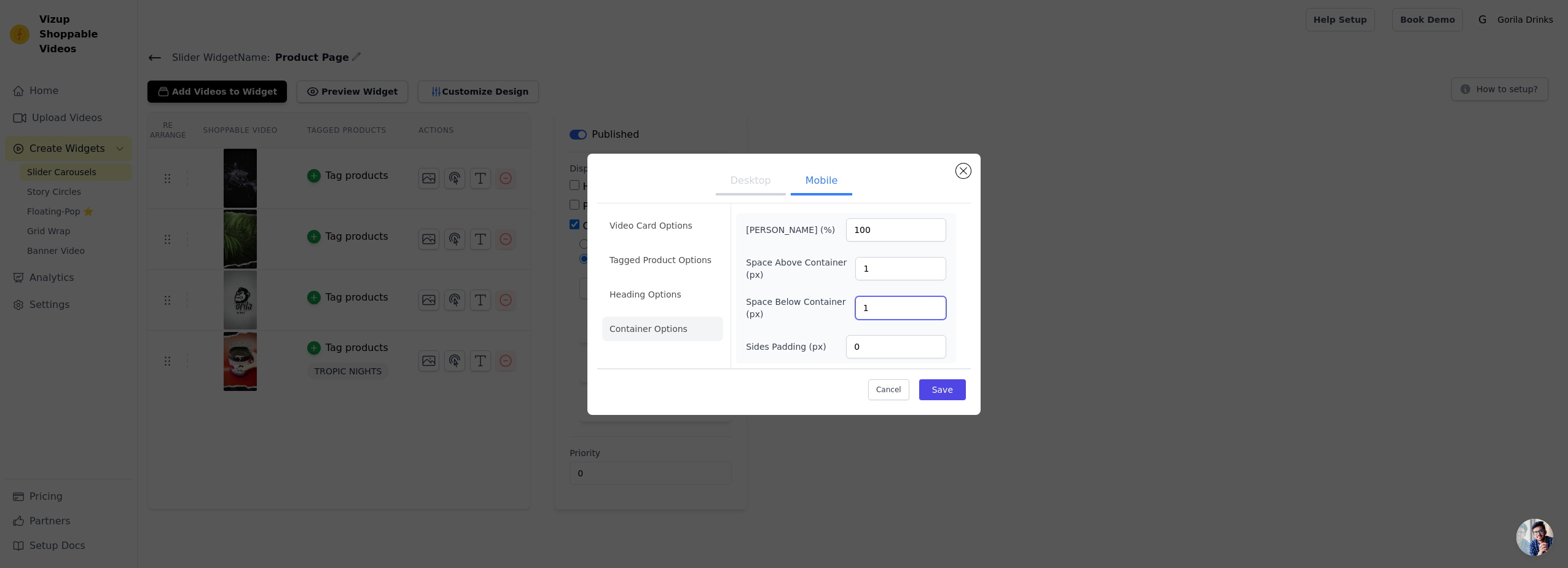
type input "1"
click at [849, 336] on input "0" at bounding box center [896, 347] width 101 height 24
type input "1"
click at [955, 387] on button "Save" at bounding box center [943, 389] width 47 height 21
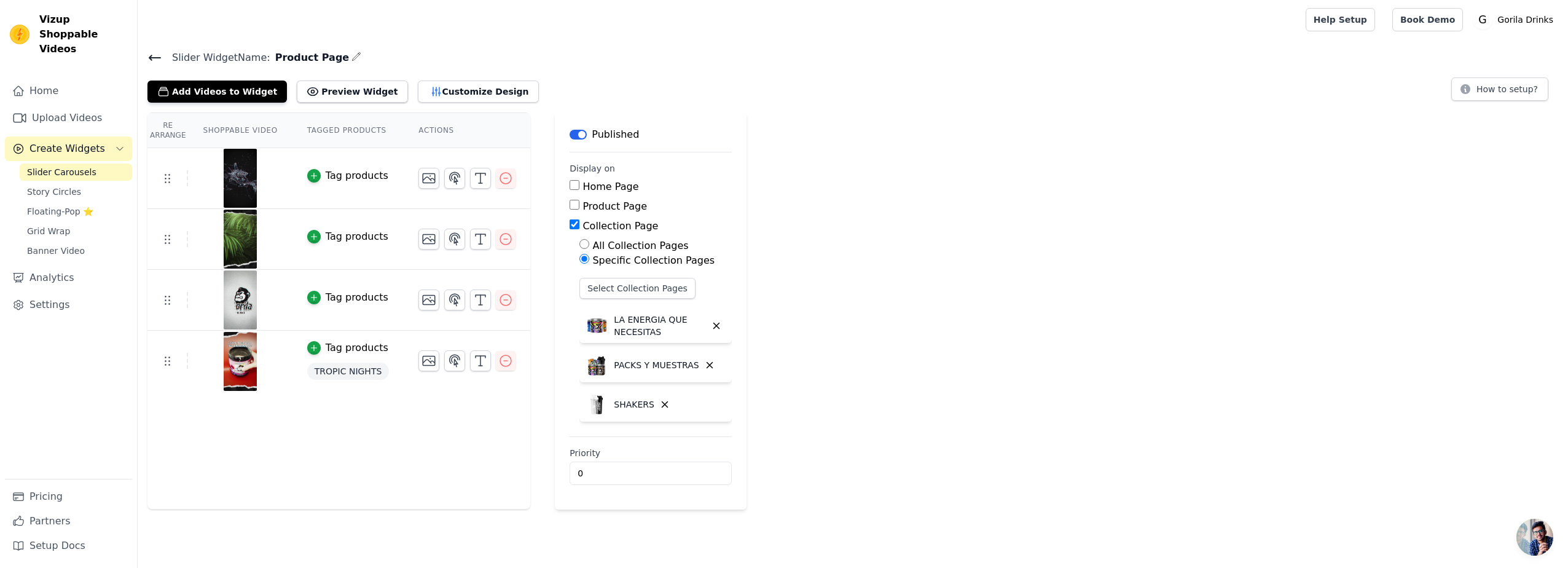
click at [409, 63] on h4 "Slider Widget Name: Product Page" at bounding box center [852, 57] width 1410 height 16
click at [418, 85] on button "Customize Design" at bounding box center [478, 91] width 121 height 22
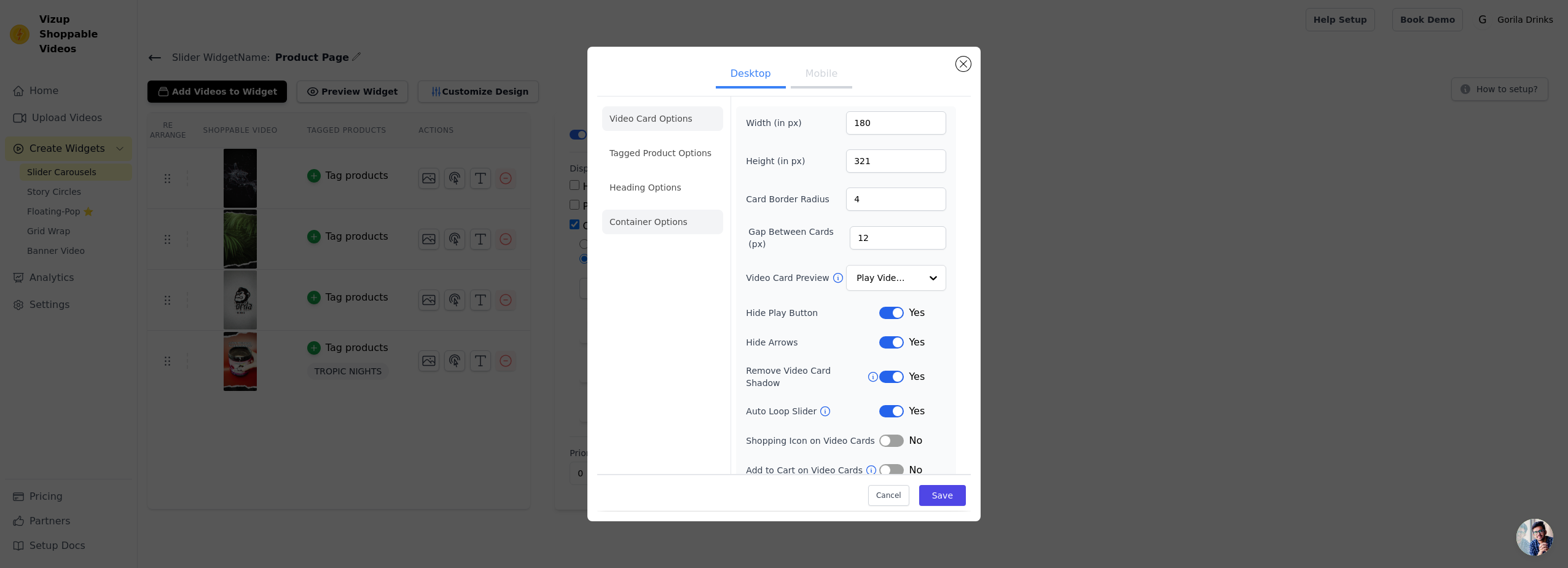
click at [674, 225] on li "Container Options" at bounding box center [663, 221] width 121 height 24
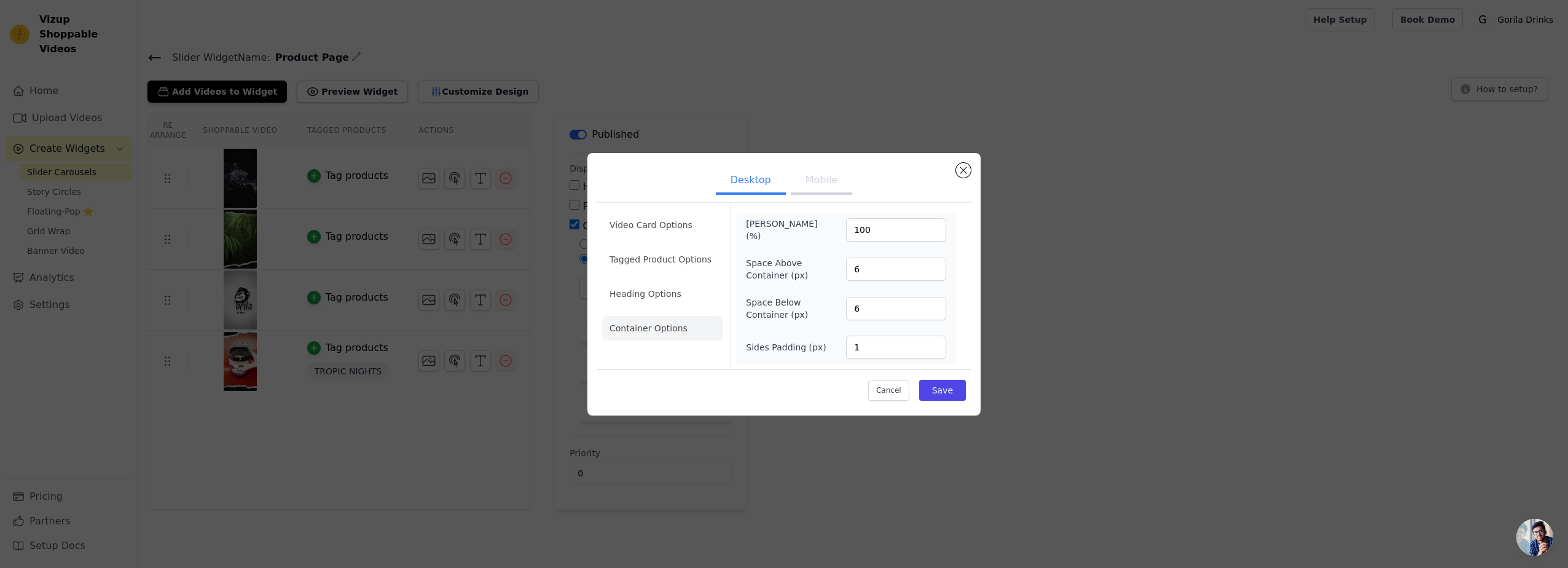
click at [819, 181] on button "Mobile" at bounding box center [822, 181] width 62 height 27
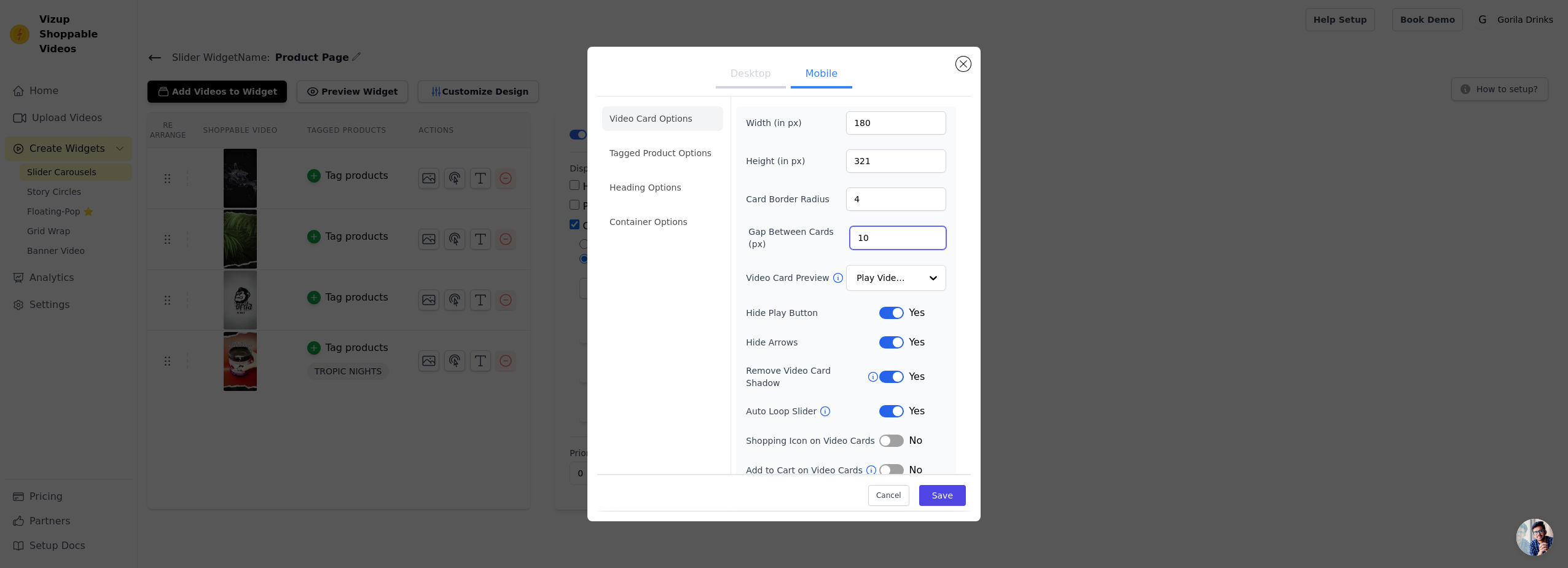
drag, startPoint x: 862, startPoint y: 237, endPoint x: 820, endPoint y: 242, distance: 42.3
click at [822, 241] on div "Gap Between Cards (px) 10" at bounding box center [845, 237] width 200 height 24
click at [654, 217] on li "Container Options" at bounding box center [663, 221] width 121 height 24
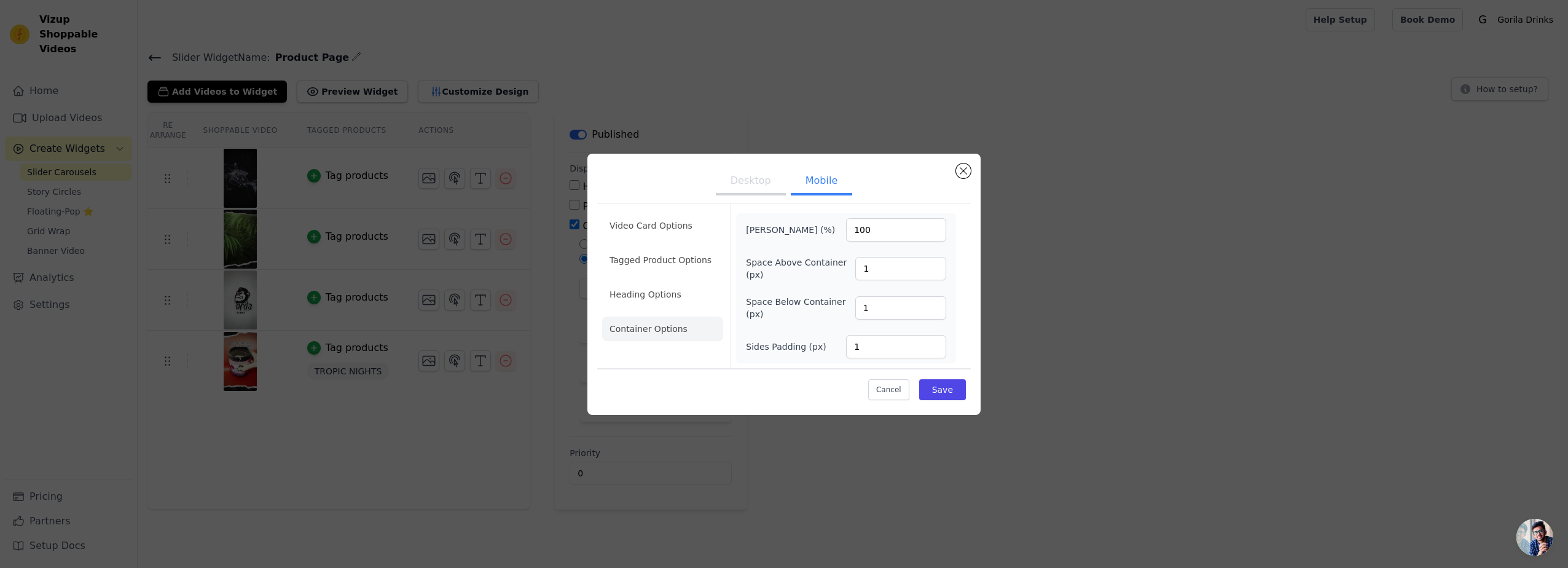
click at [749, 181] on button "Desktop" at bounding box center [750, 182] width 70 height 27
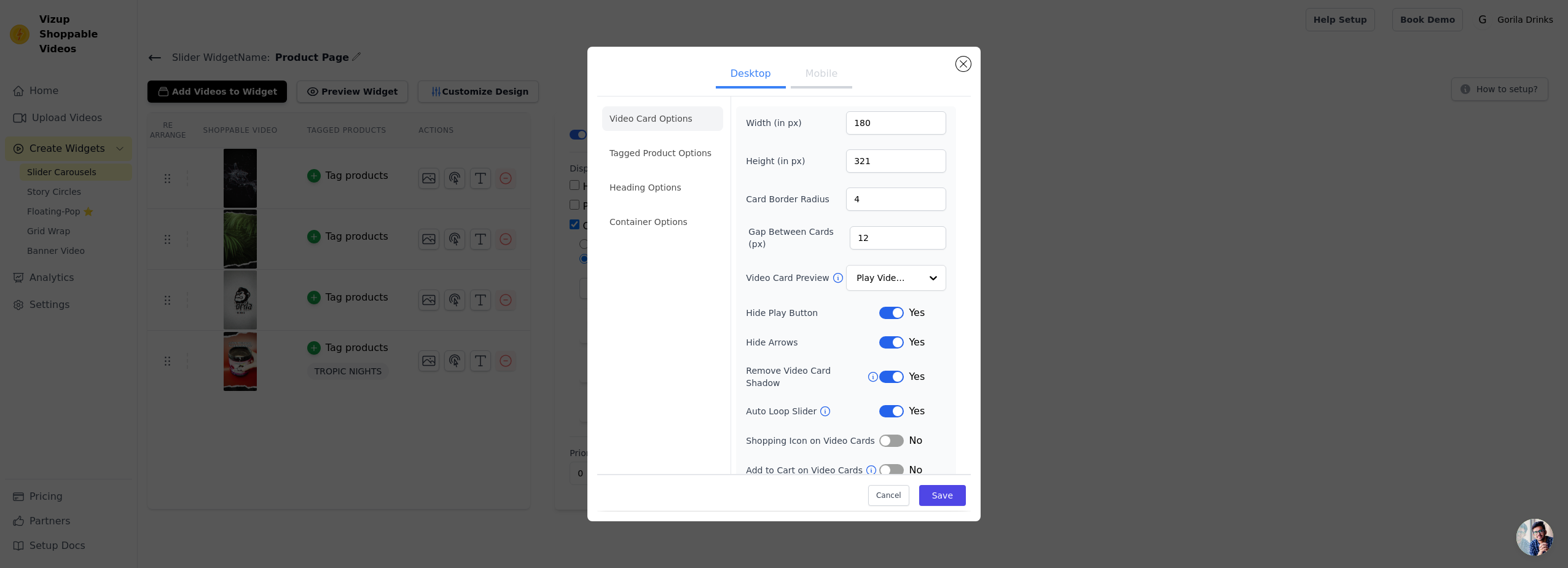
click at [822, 87] on button "Mobile" at bounding box center [822, 75] width 62 height 27
click at [649, 218] on li "Container Options" at bounding box center [663, 221] width 121 height 24
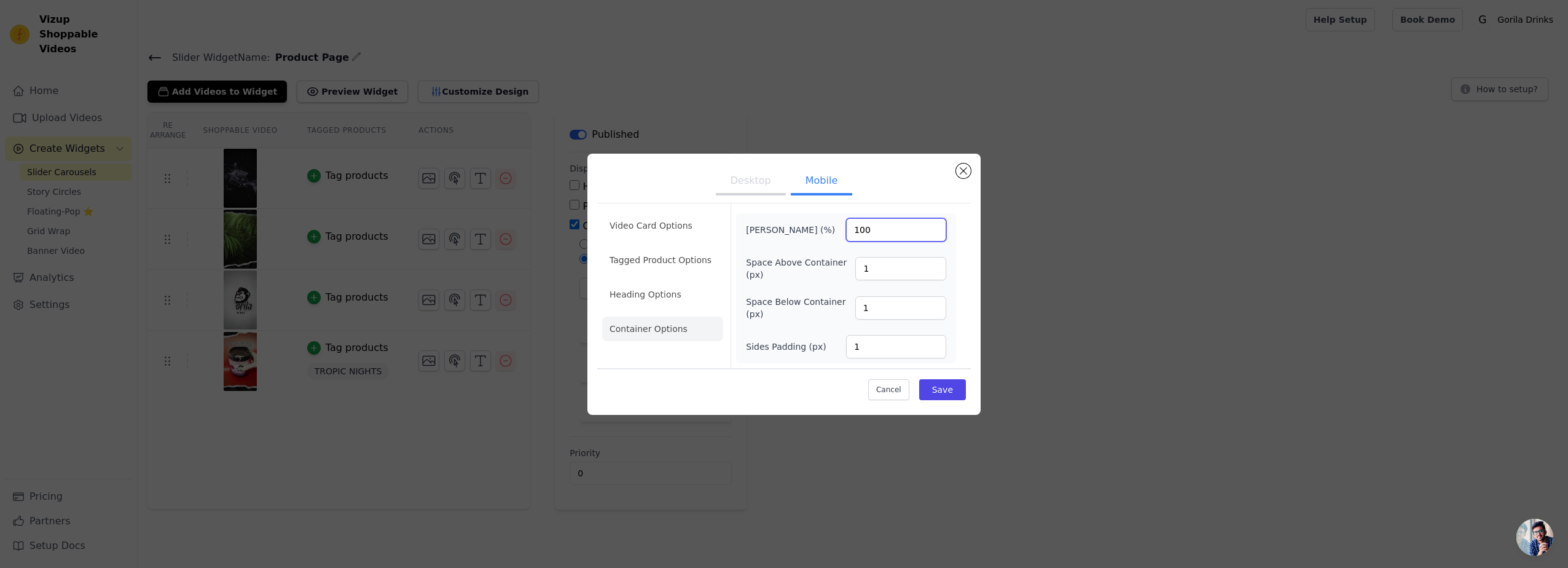
drag, startPoint x: 870, startPoint y: 228, endPoint x: 829, endPoint y: 226, distance: 41.0
click at [829, 226] on div "Max Width (%) 100" at bounding box center [845, 230] width 200 height 24
type input "80"
click at [891, 245] on div "Max Width (%) 80 Space Above Container (px) 1 Space Below Container (px) 1 Side…" at bounding box center [845, 288] width 200 height 140
click at [941, 385] on button "Save" at bounding box center [943, 389] width 47 height 21
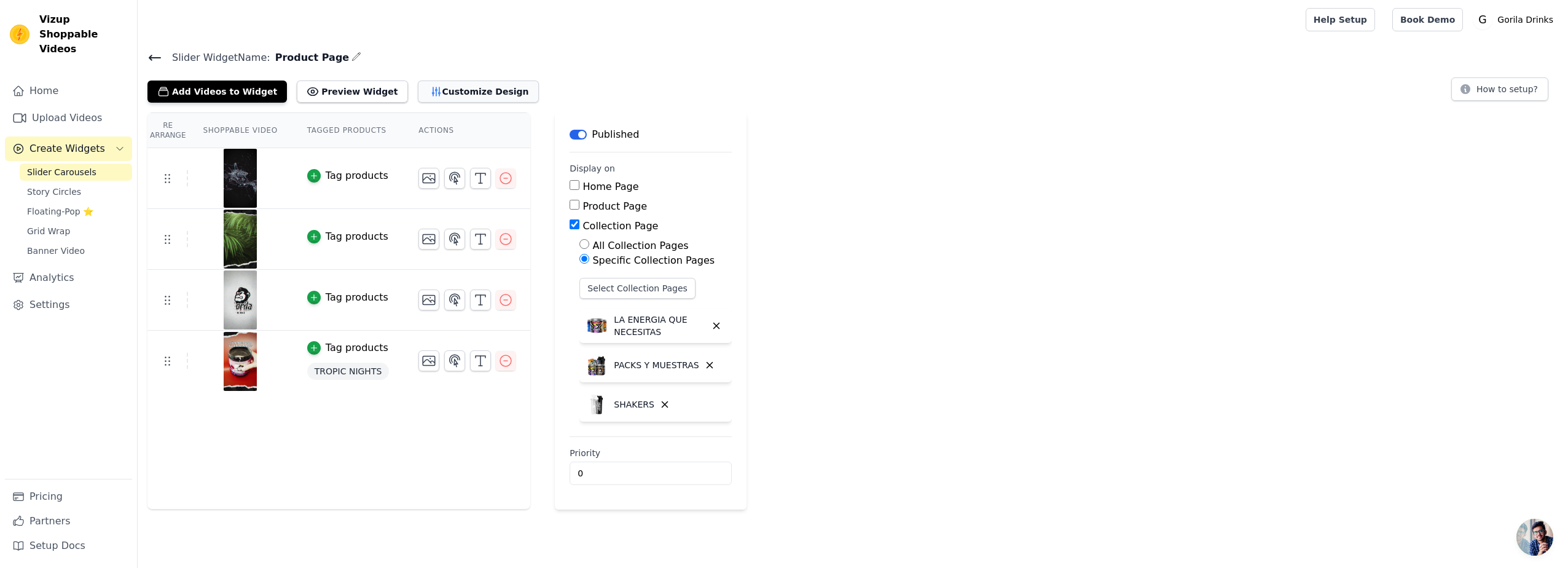
click at [440, 91] on button "Customize Design" at bounding box center [478, 91] width 121 height 22
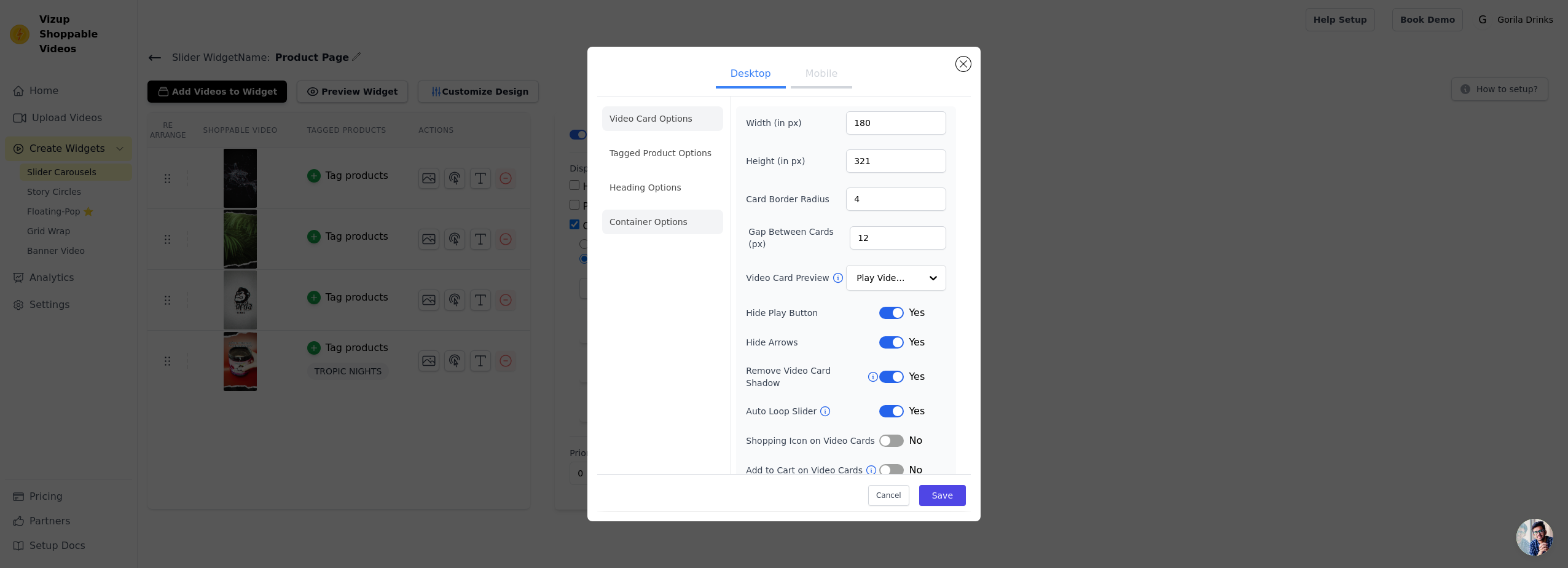
click at [680, 228] on li "Container Options" at bounding box center [663, 221] width 121 height 24
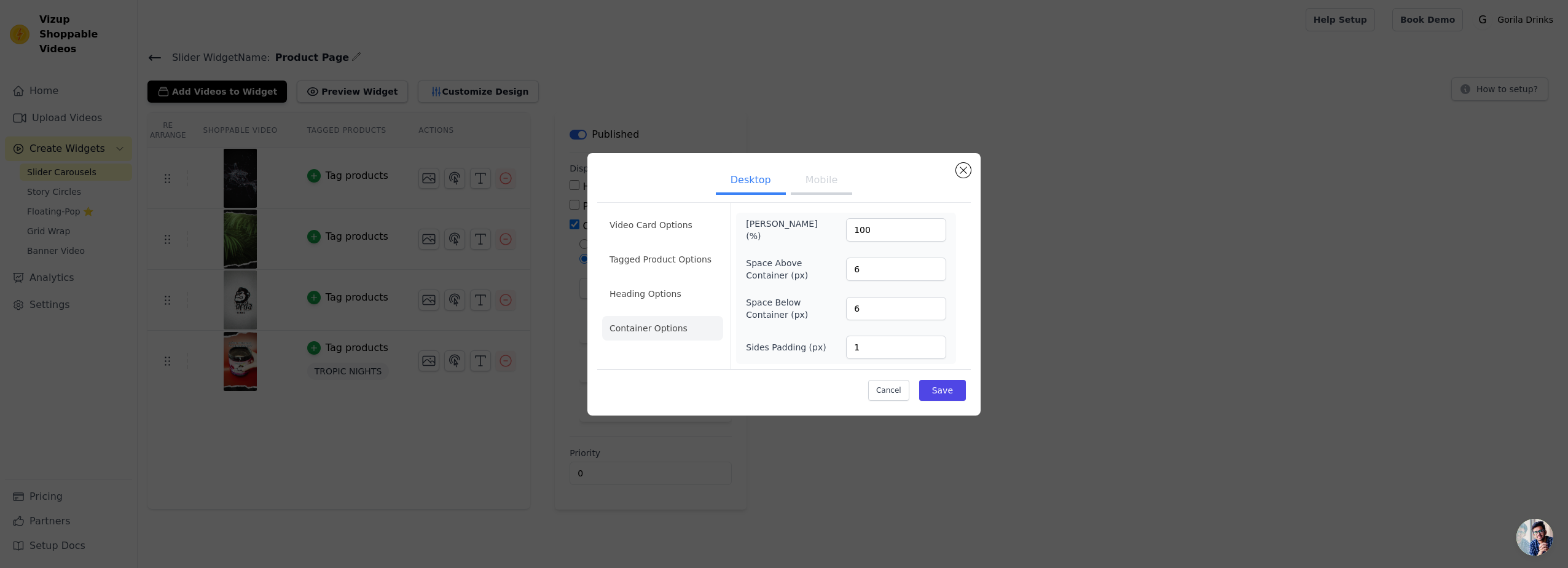
click at [807, 177] on button "Mobile" at bounding box center [822, 181] width 62 height 27
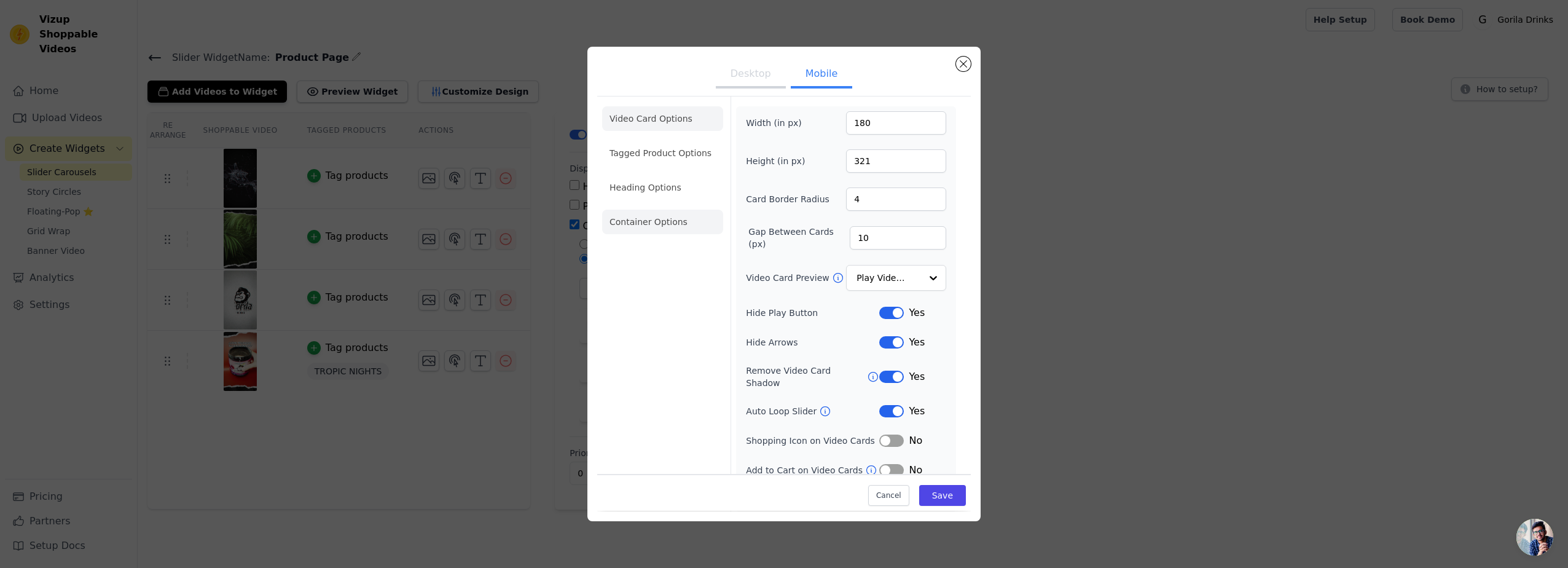
click at [675, 225] on li "Container Options" at bounding box center [663, 221] width 121 height 24
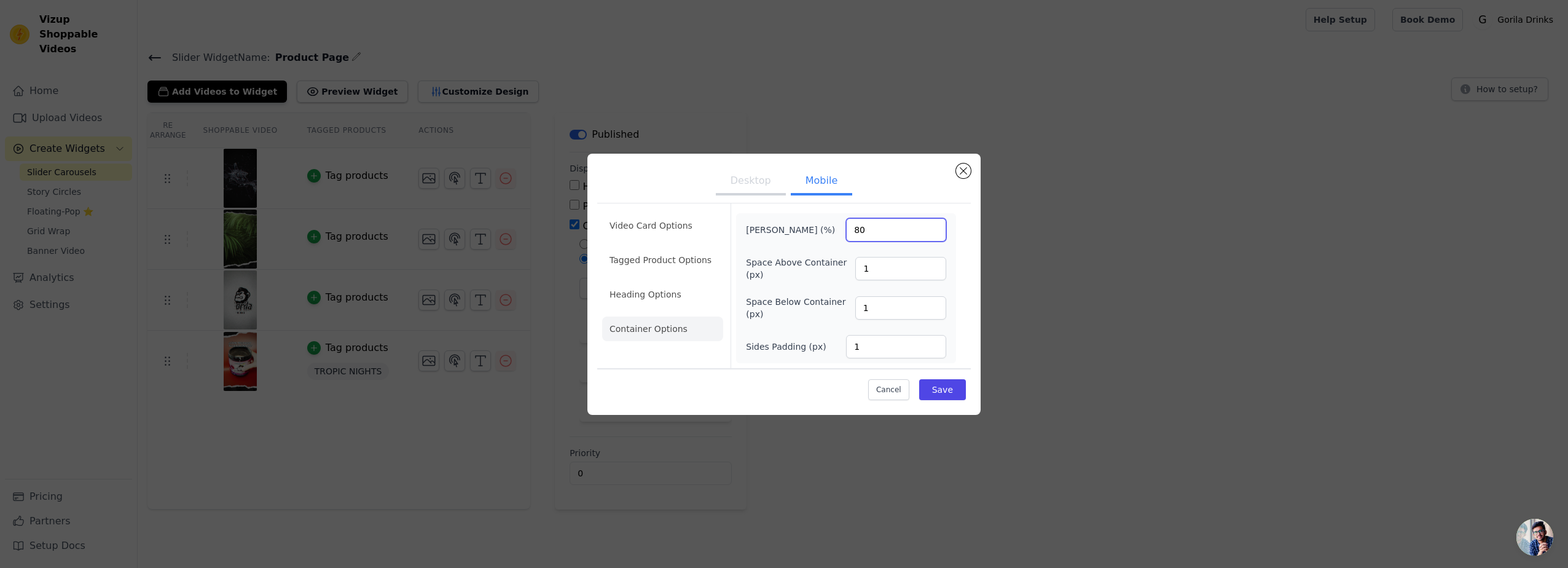
drag, startPoint x: 875, startPoint y: 220, endPoint x: 830, endPoint y: 224, distance: 45.2
click at [830, 224] on div "Max Width (%) 80" at bounding box center [845, 230] width 200 height 24
type input "90"
click at [957, 392] on button "Save" at bounding box center [943, 389] width 47 height 21
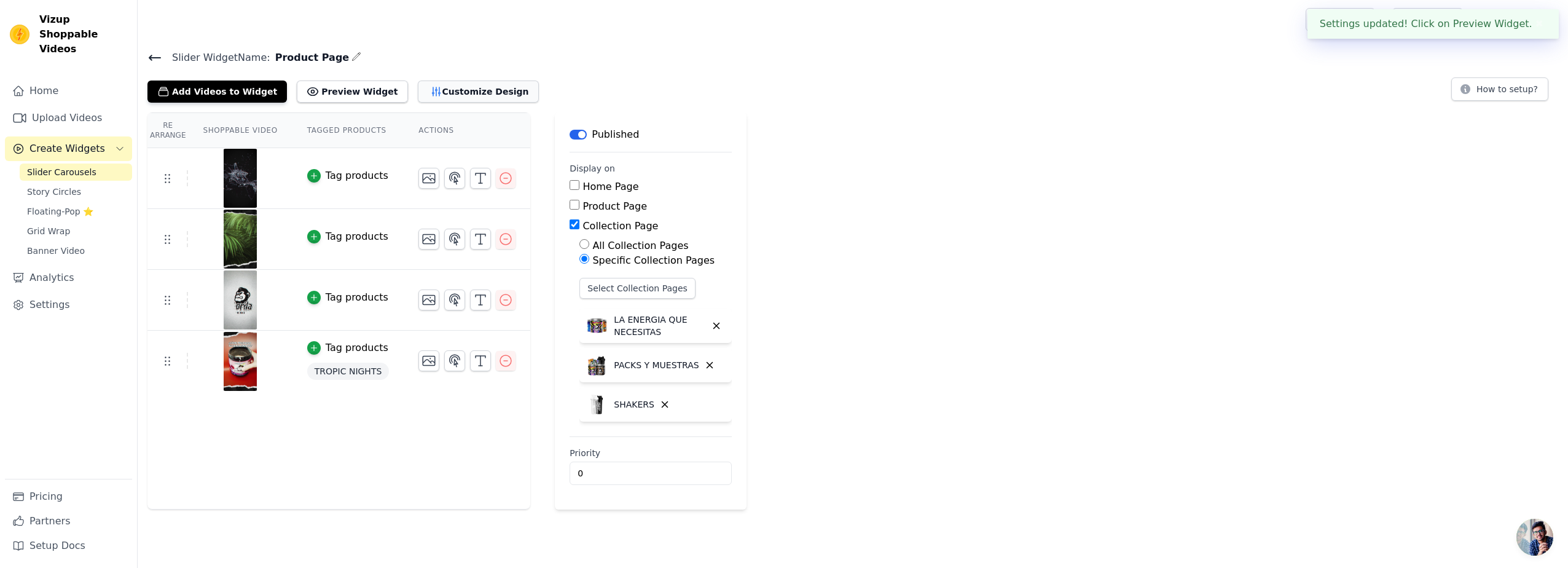
click at [452, 87] on button "Customize Design" at bounding box center [478, 91] width 121 height 22
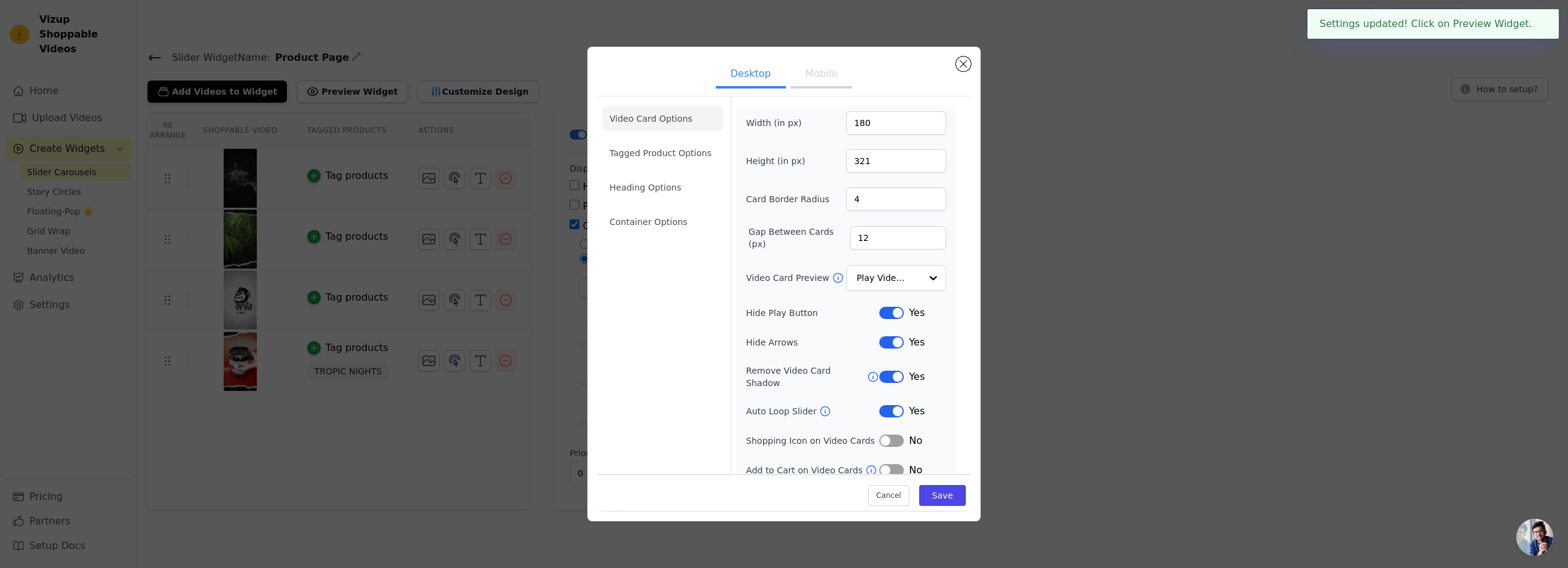
click at [832, 81] on button "Mobile" at bounding box center [822, 75] width 62 height 27
click at [671, 223] on li "Container Options" at bounding box center [663, 221] width 121 height 24
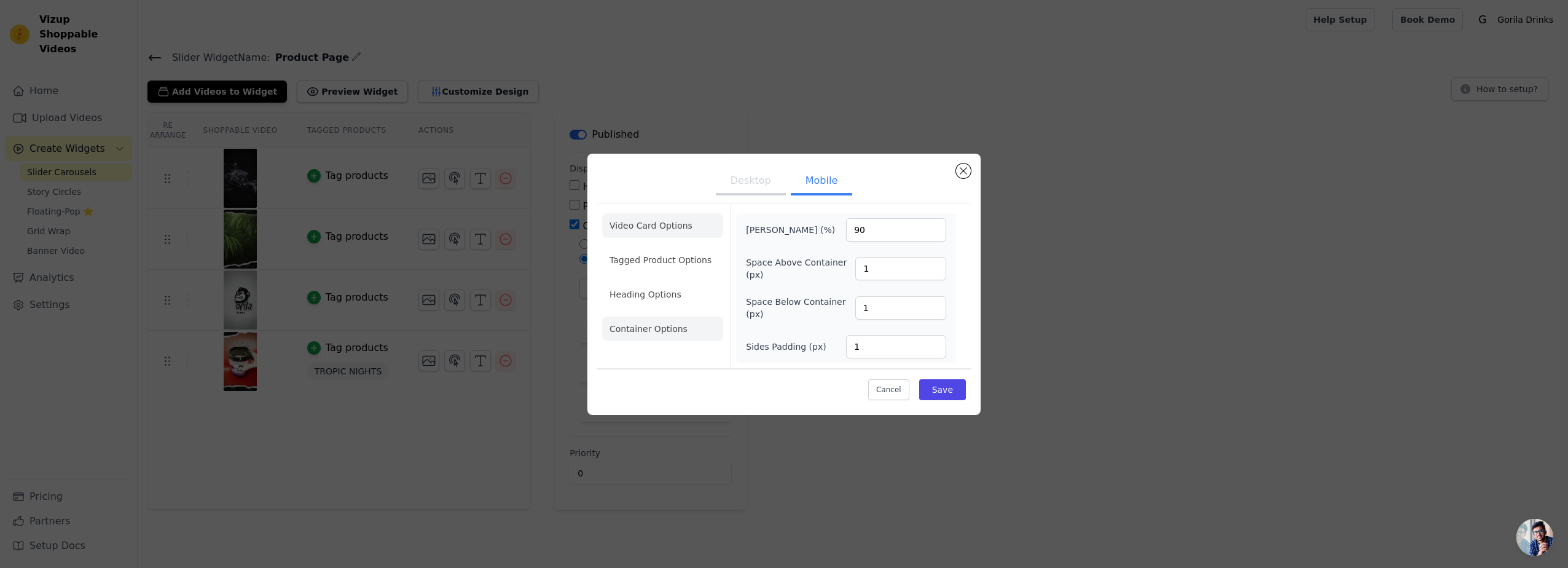
click at [669, 232] on li "Video Card Options" at bounding box center [663, 225] width 121 height 24
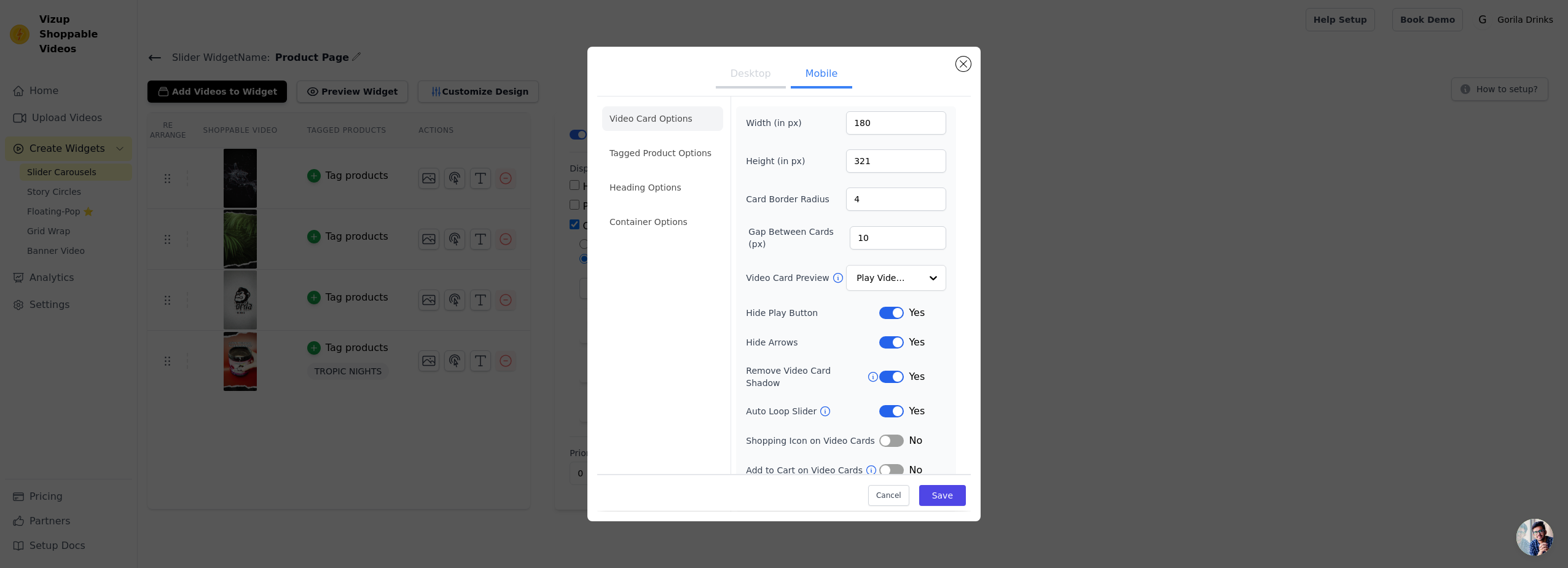
click at [671, 116] on li "Video Card Options" at bounding box center [663, 118] width 121 height 24
click at [810, 74] on button "Mobile" at bounding box center [822, 75] width 62 height 27
drag, startPoint x: 865, startPoint y: 241, endPoint x: 801, endPoint y: 242, distance: 64.0
click at [805, 241] on div "Gap Between Cards (px) 10" at bounding box center [845, 237] width 200 height 24
type input "12"
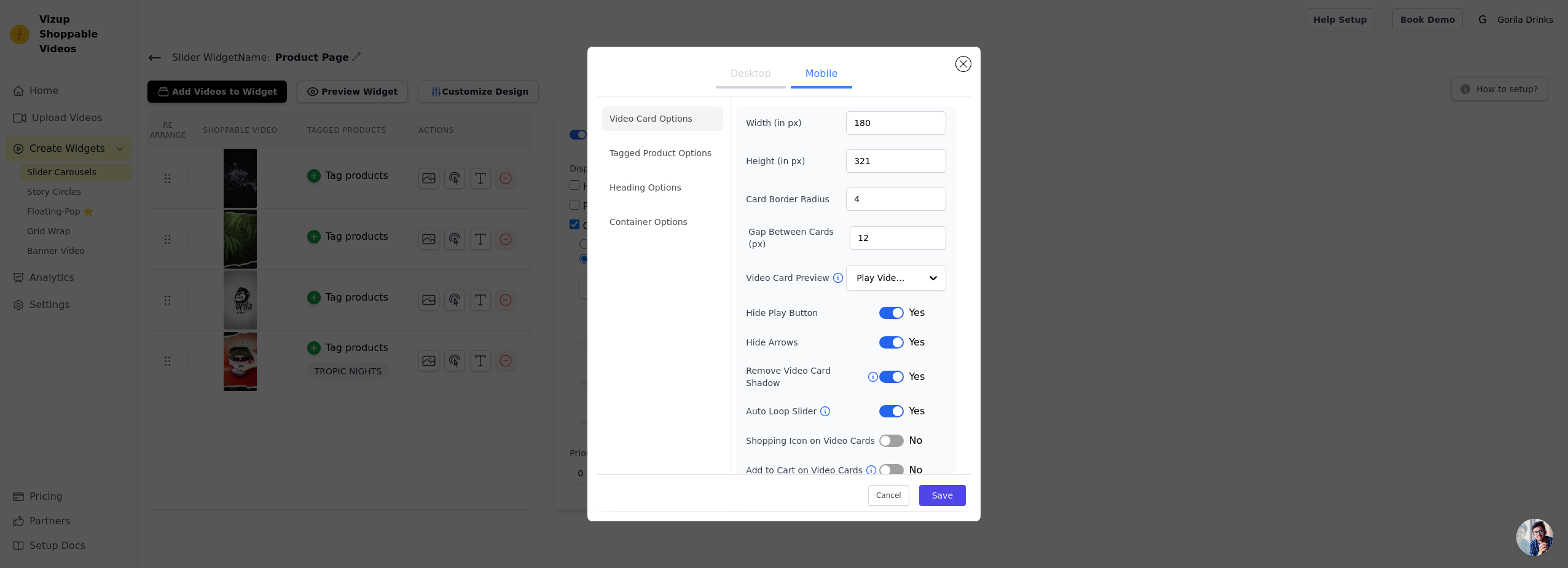
click at [801, 243] on label "Gap Between Cards (px)" at bounding box center [799, 237] width 101 height 24
click at [850, 243] on input "12" at bounding box center [898, 238] width 96 height 24
click at [940, 503] on button "Save" at bounding box center [943, 496] width 47 height 21
click at [1137, 449] on div "Desktop Mobile Video Card Options Tagged Product Options Heading Options Contai…" at bounding box center [784, 284] width 1528 height 513
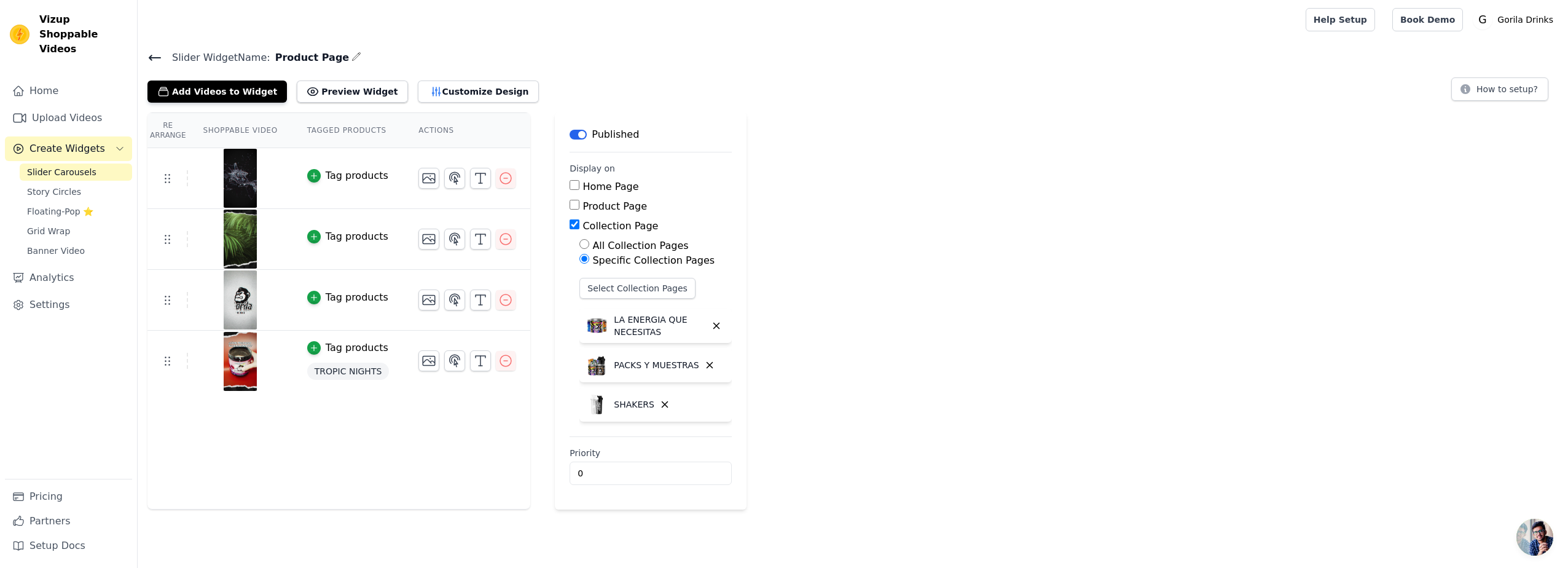
click at [920, 281] on div "Re Arrange Shoppable Video Tagged Products Actions Tag products Tag products Ta…" at bounding box center [852, 311] width 1430 height 397
click at [467, 35] on div at bounding box center [719, 19] width 1143 height 39
click at [330, 41] on main "Slider Widget Name: Product Page Add Videos to Widget Preview Widget Customize …" at bounding box center [852, 274] width 1430 height 470
click at [148, 61] on icon at bounding box center [155, 58] width 14 height 14
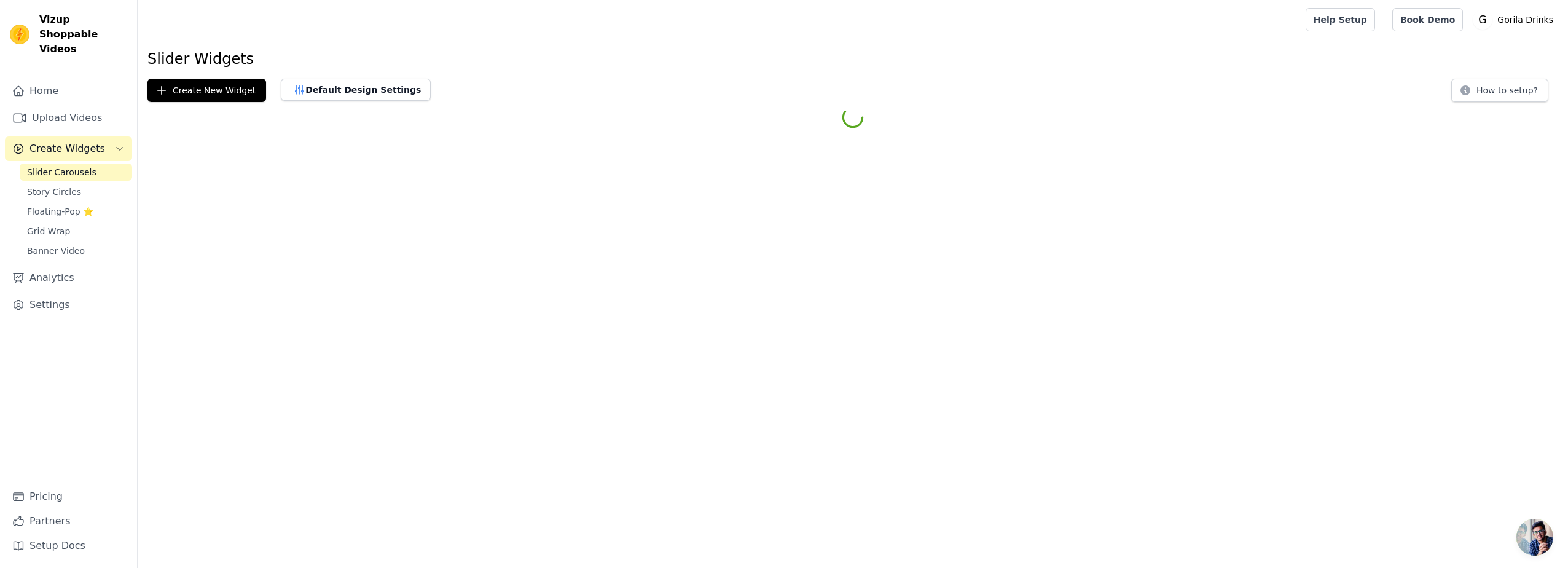
click at [259, 31] on div at bounding box center [719, 19] width 1143 height 39
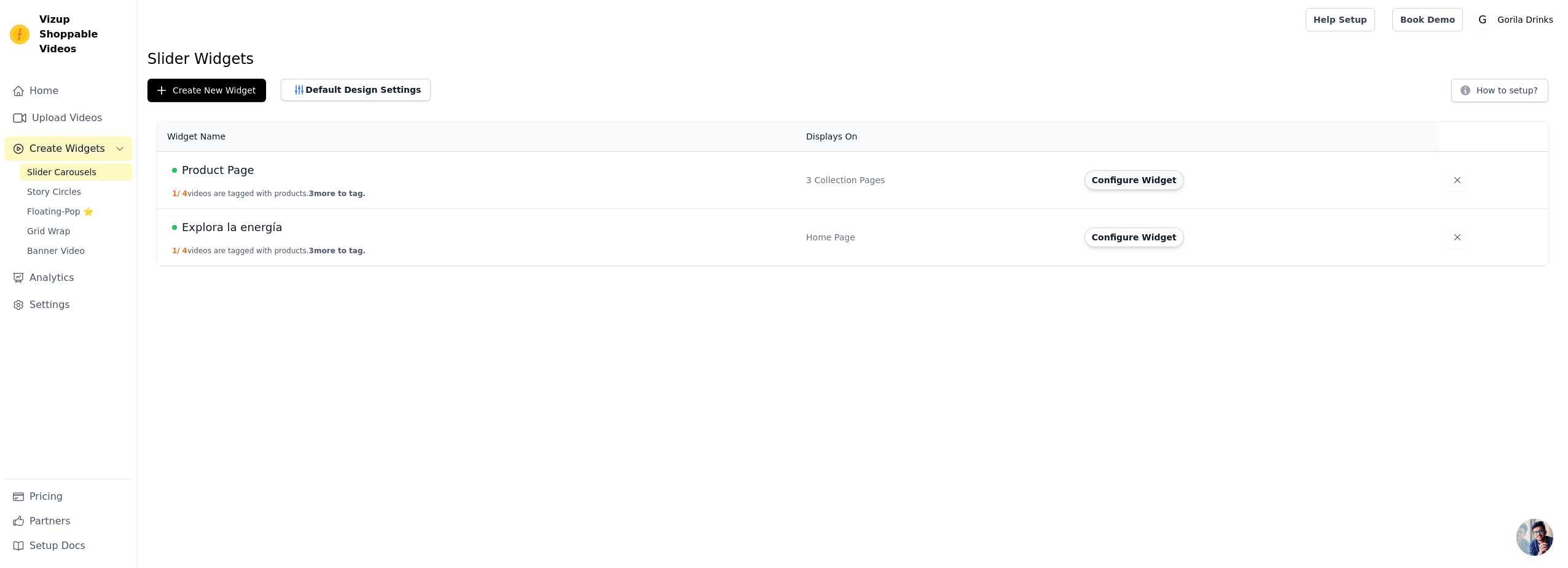
click at [1104, 175] on button "Configure Widget" at bounding box center [1134, 180] width 100 height 20
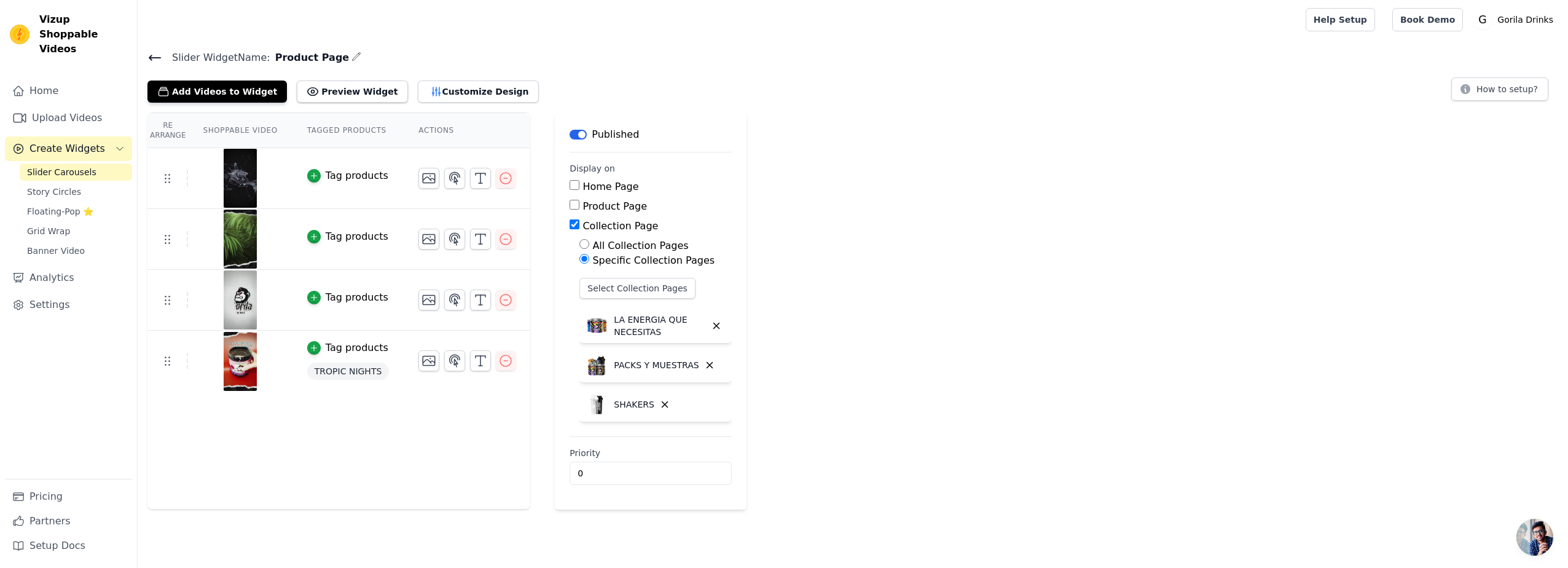
click at [616, 85] on div "Add Videos to Widget Preview Widget Customize Design How to setup?" at bounding box center [852, 89] width 1410 height 27
